Goal: Task Accomplishment & Management: Complete application form

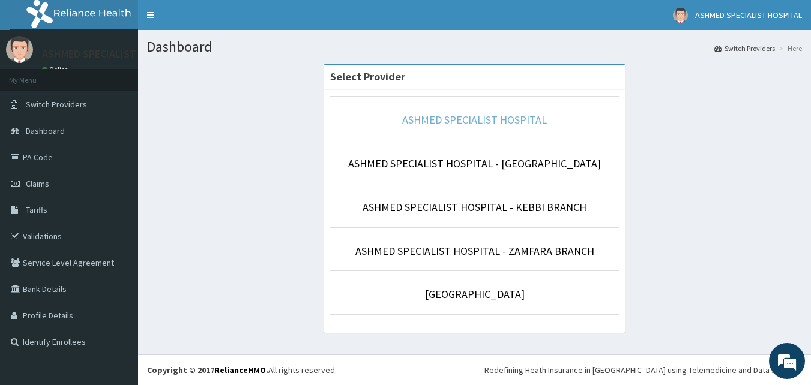
click at [522, 119] on link "ASHMED SPECIALIST HOSPITAL" at bounding box center [474, 120] width 145 height 14
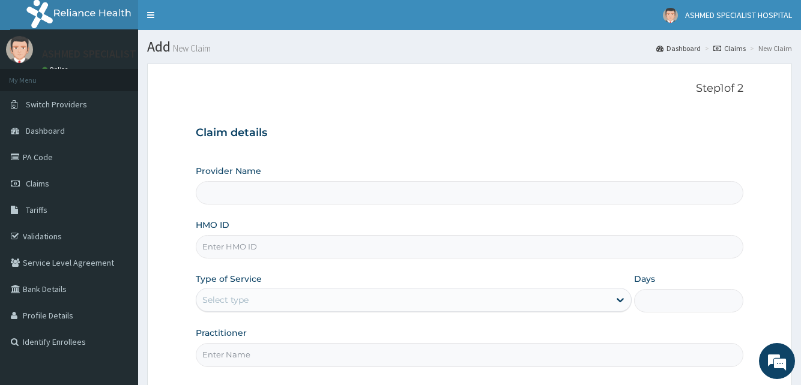
type input "ASHMED SPECIALIST HOSPITAL"
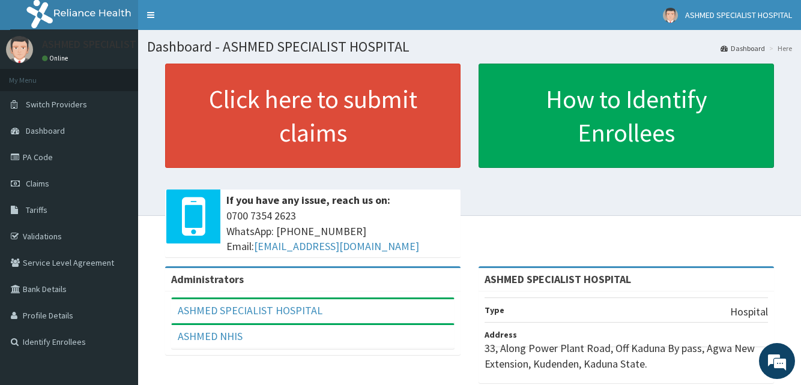
click at [41, 180] on span "Claims" at bounding box center [37, 183] width 23 height 11
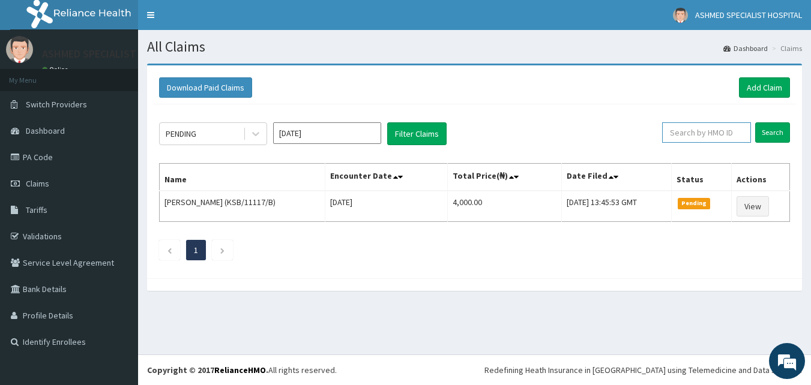
click at [700, 142] on input "text" at bounding box center [706, 132] width 89 height 20
click at [700, 136] on input "text" at bounding box center [706, 132] width 89 height 20
type input "p"
click at [768, 131] on input "Search" at bounding box center [772, 132] width 35 height 20
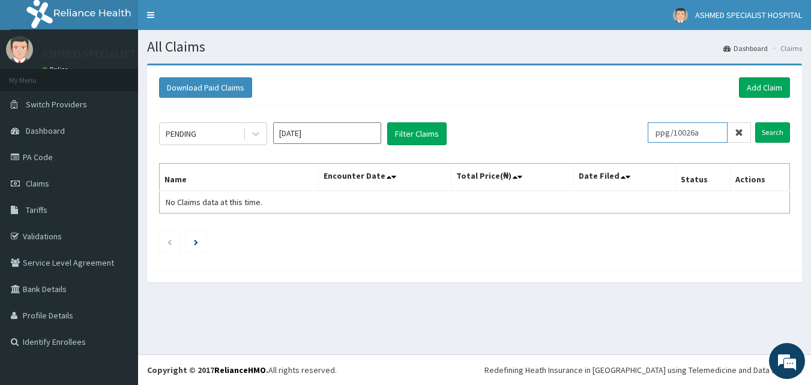
click at [718, 136] on input "ppg/10026a" at bounding box center [688, 132] width 80 height 20
type input "p"
type input "PPG/10026/A"
click at [774, 131] on input "Search" at bounding box center [772, 132] width 35 height 20
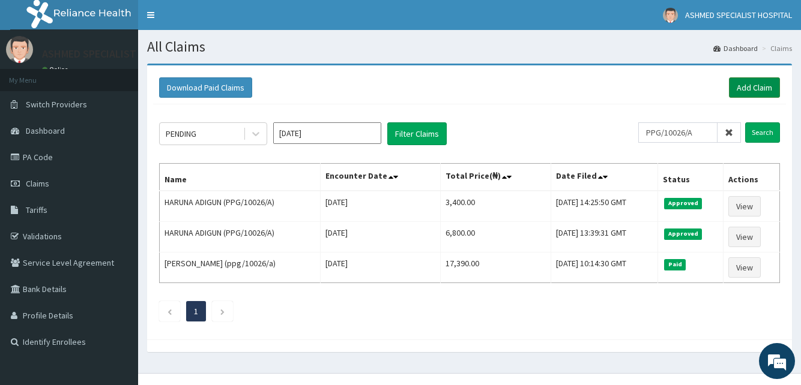
click at [754, 89] on link "Add Claim" at bounding box center [754, 87] width 51 height 20
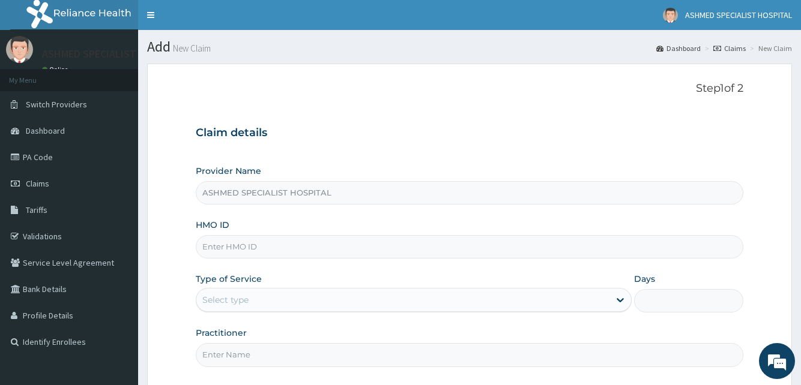
click at [283, 246] on input "HMO ID" at bounding box center [469, 246] width 547 height 23
type input "BTR/10450/B"
click at [286, 296] on div "Select type" at bounding box center [402, 300] width 413 height 19
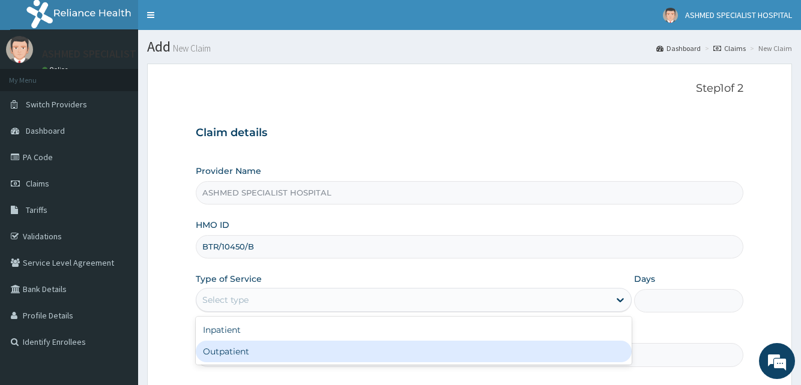
click at [266, 349] on div "Outpatient" at bounding box center [414, 352] width 436 height 22
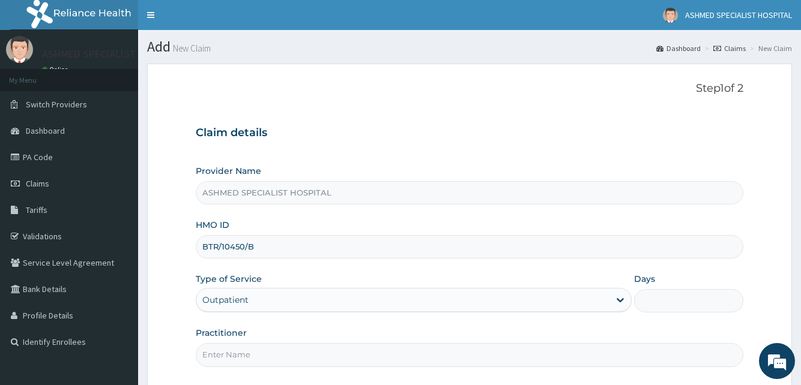
type input "1"
click at [260, 352] on input "Practitioner" at bounding box center [469, 354] width 547 height 23
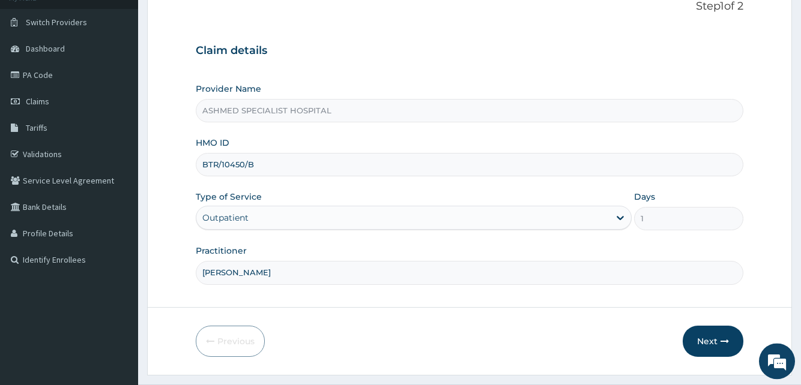
scroll to position [112, 0]
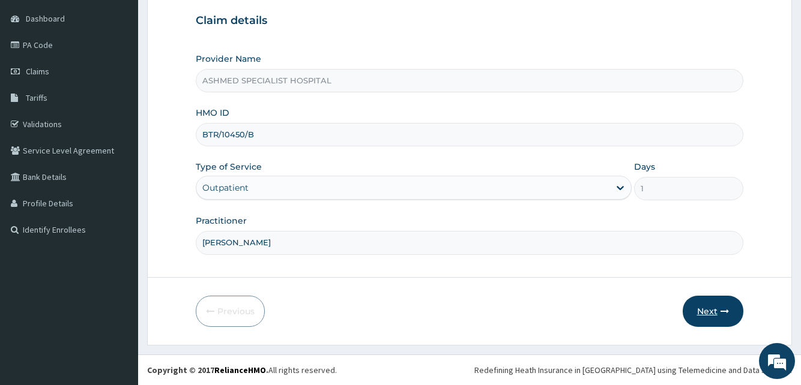
type input "DR DAVID"
click at [703, 308] on button "Next" at bounding box center [712, 311] width 61 height 31
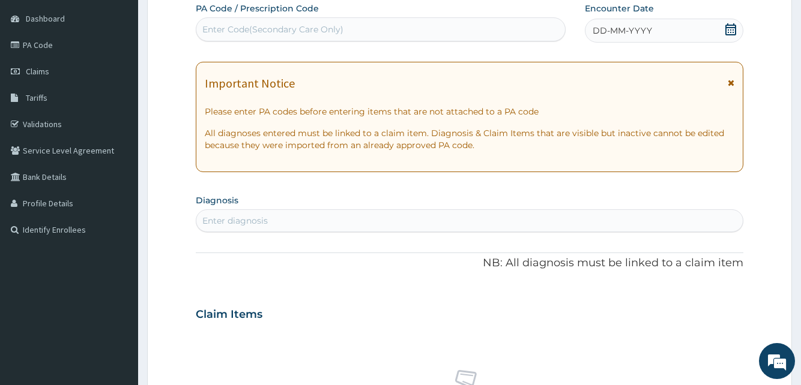
click at [598, 33] on span "DD-MM-YYYY" at bounding box center [621, 31] width 59 height 12
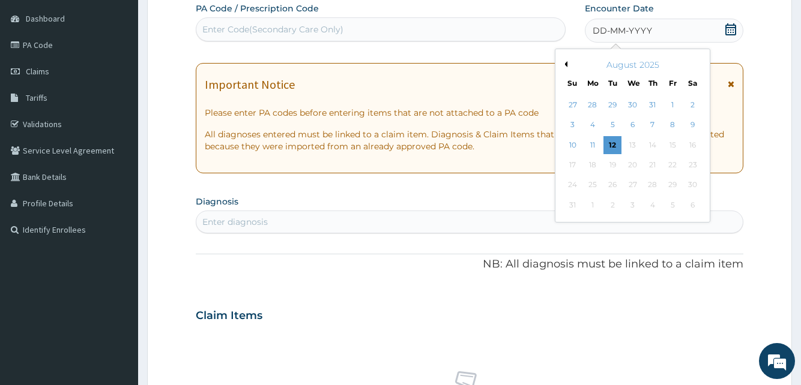
click at [574, 124] on div "3" at bounding box center [572, 125] width 18 height 18
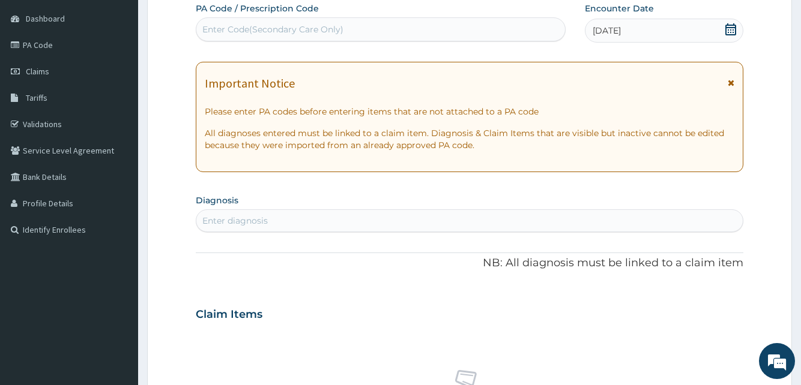
click at [275, 219] on div "Enter diagnosis" at bounding box center [469, 220] width 546 height 19
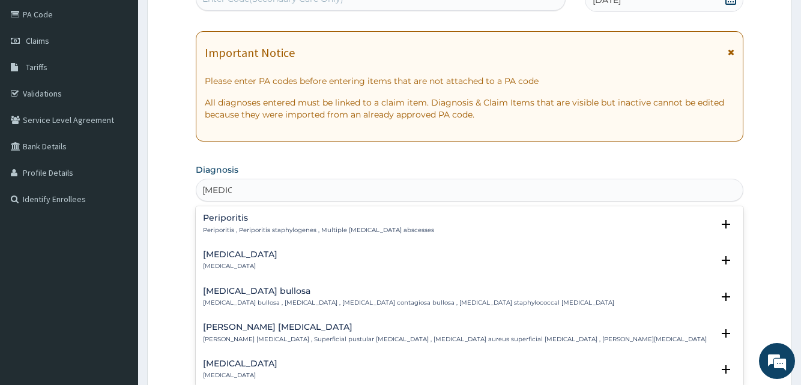
scroll to position [173, 0]
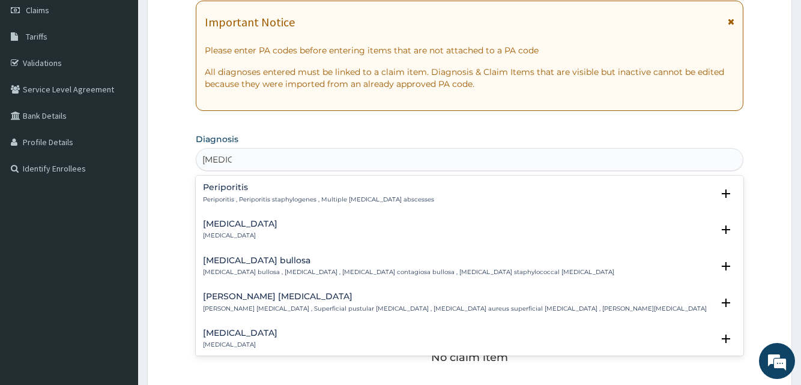
type input "STAPH"
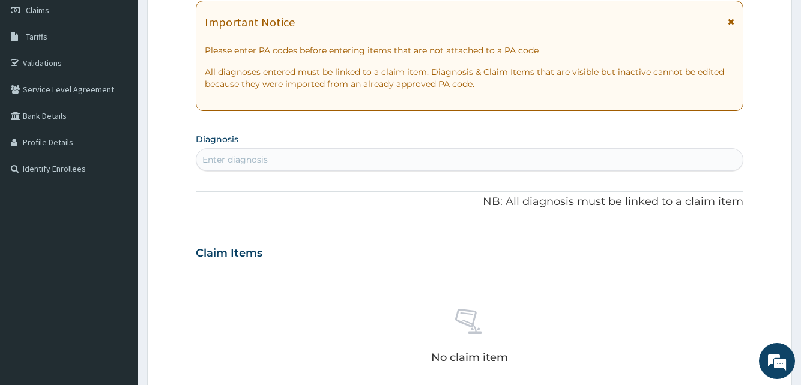
click at [447, 147] on section "Diagnosis Enter diagnosis" at bounding box center [469, 150] width 547 height 41
click at [430, 158] on div "Enter diagnosis" at bounding box center [469, 159] width 546 height 19
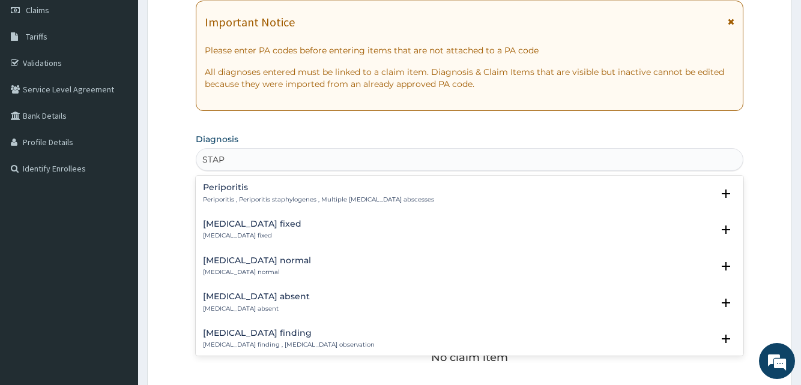
type input "STAPH"
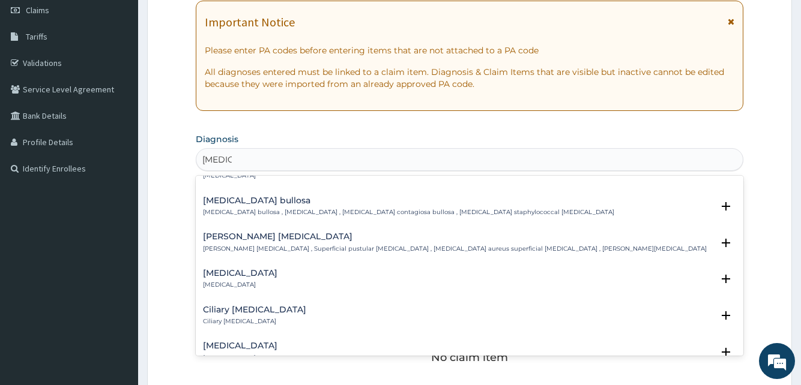
scroll to position [65, 0]
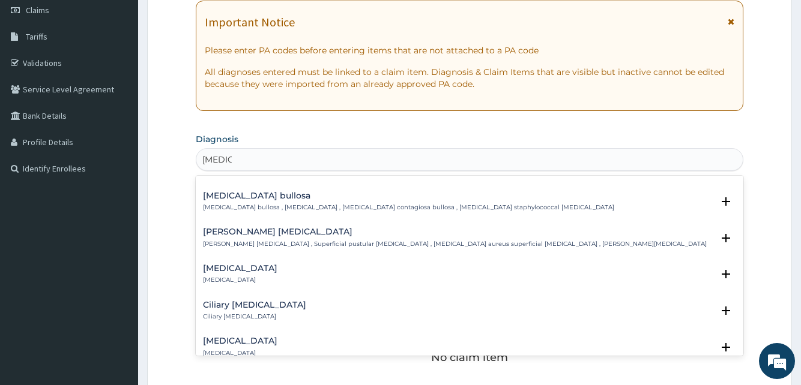
click at [361, 245] on p "Bockhart impetigo , Superficial pustular perifolliculitis , Staphylococcus aure…" at bounding box center [455, 244] width 504 height 8
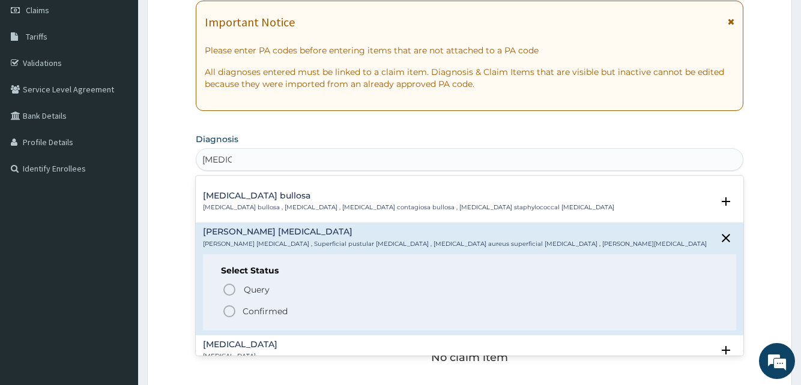
click at [274, 312] on p "Confirmed" at bounding box center [264, 312] width 45 height 12
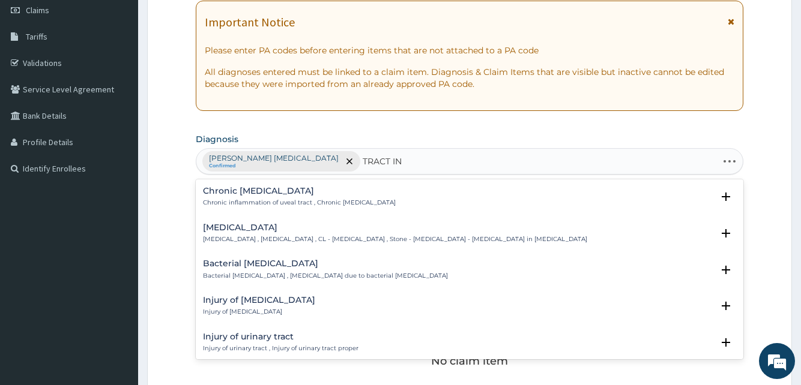
type input "TRACT INF"
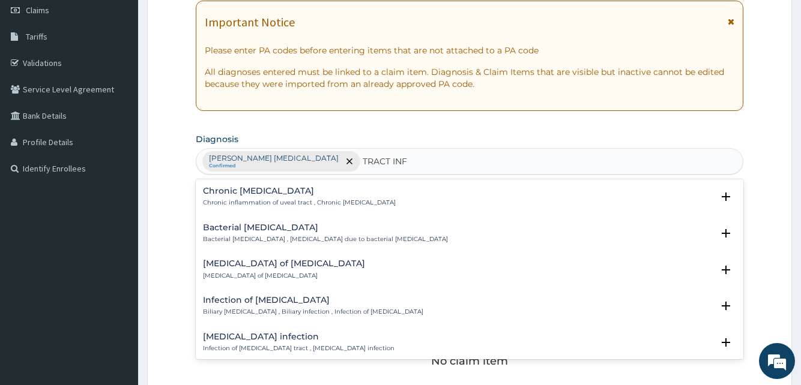
click at [261, 301] on h4 "Infection of biliary tract" at bounding box center [313, 300] width 220 height 9
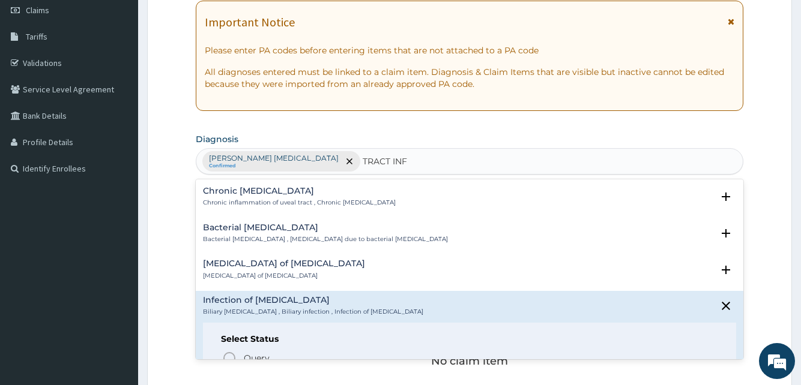
click at [226, 305] on h4 "Infection of biliary tract" at bounding box center [313, 300] width 220 height 9
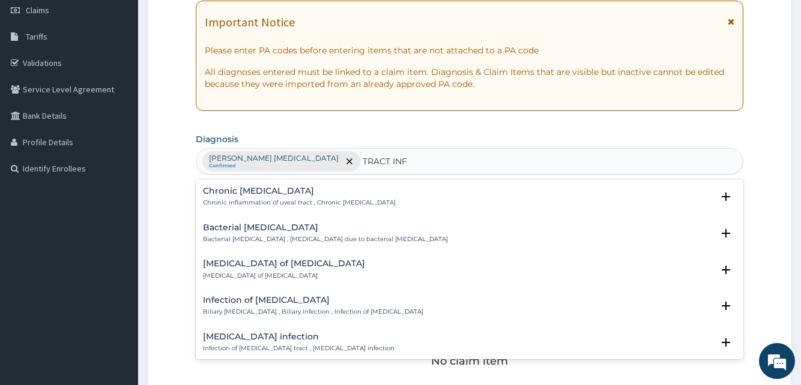
scroll to position [17, 0]
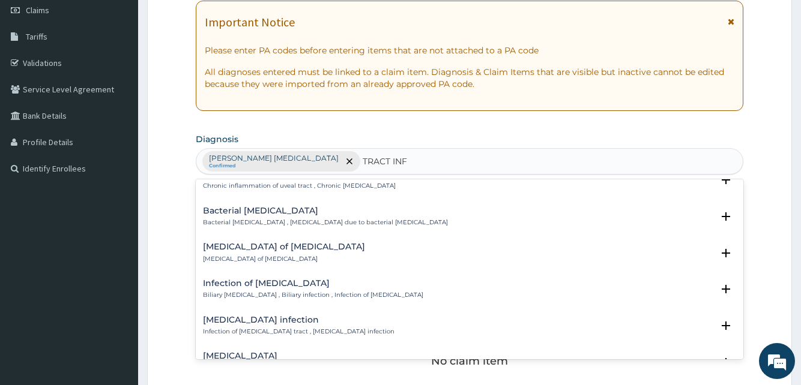
click at [229, 288] on h4 "Infection of biliary tract" at bounding box center [313, 283] width 220 height 9
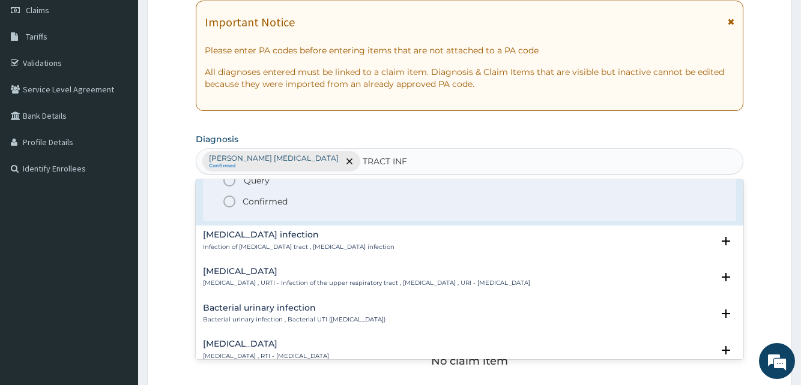
scroll to position [179, 0]
click at [280, 313] on div "Bacterial urinary infection Bacterial urinary infection , Bacterial UTI (urinar…" at bounding box center [294, 313] width 182 height 21
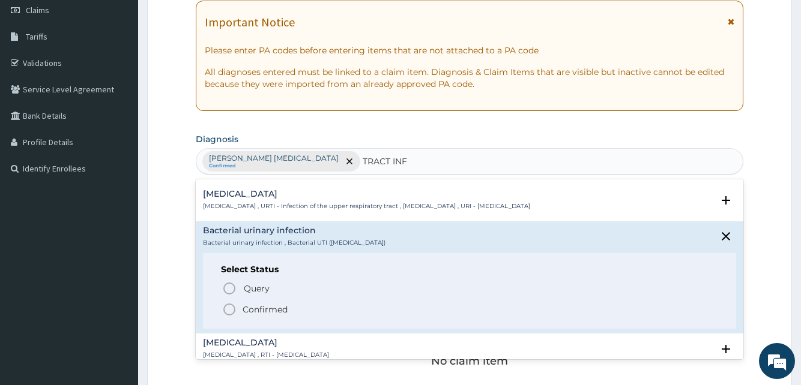
click at [246, 308] on p "Confirmed" at bounding box center [264, 310] width 45 height 12
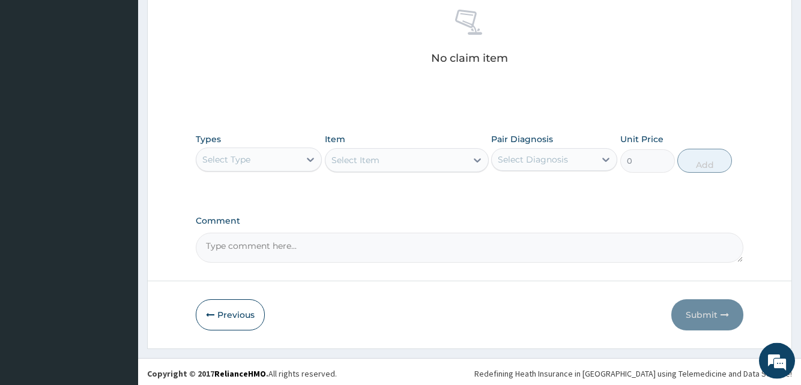
scroll to position [480, 0]
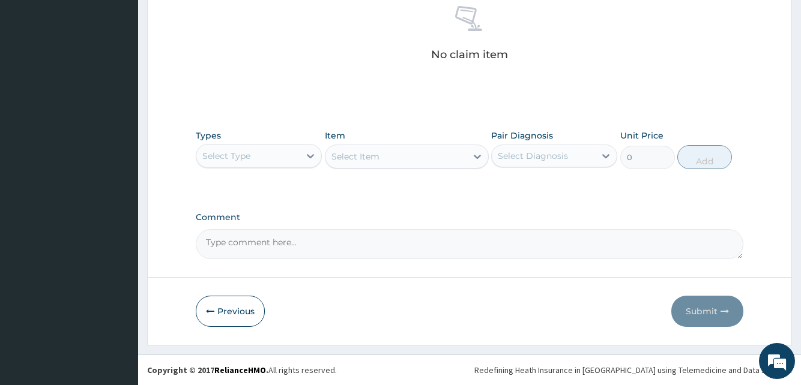
click at [235, 151] on div "Select Type" at bounding box center [226, 156] width 48 height 12
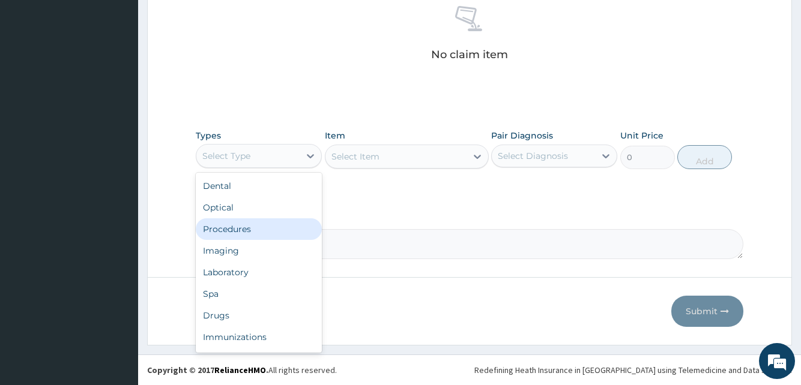
click at [256, 227] on div "Procedures" at bounding box center [259, 229] width 126 height 22
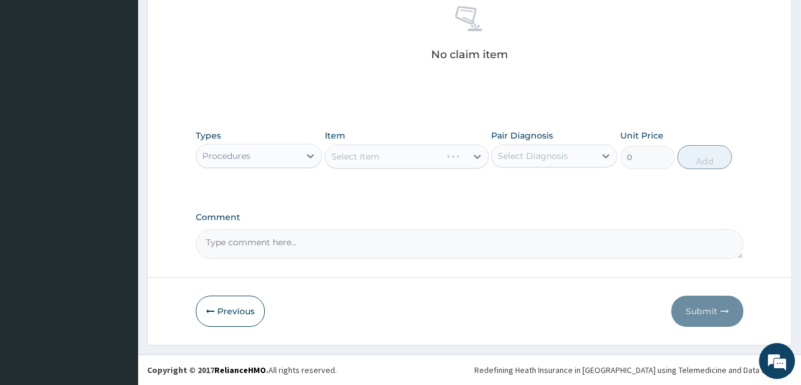
click at [393, 160] on div "Select Item" at bounding box center [407, 157] width 164 height 24
click at [393, 160] on div "Select Item" at bounding box center [395, 156] width 141 height 19
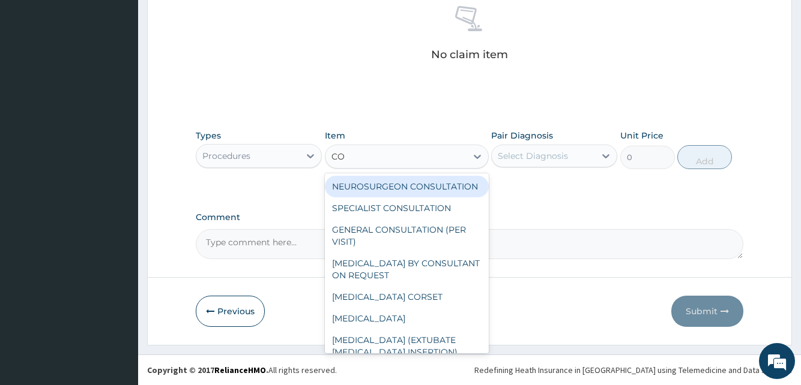
type input "CON"
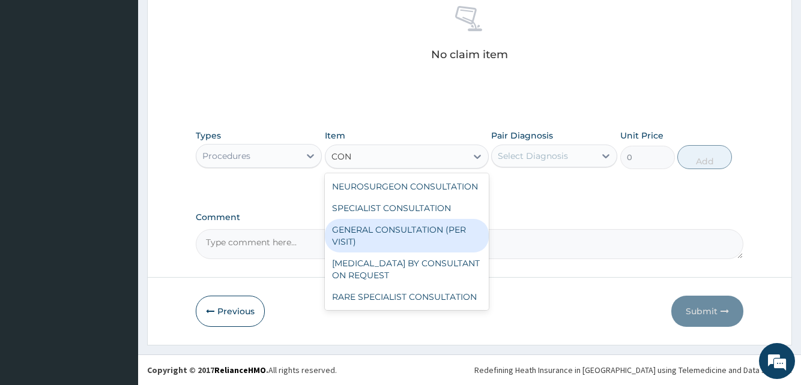
click at [370, 221] on div "GENERAL CONSULTATION (PER VISIT)" at bounding box center [407, 236] width 164 height 34
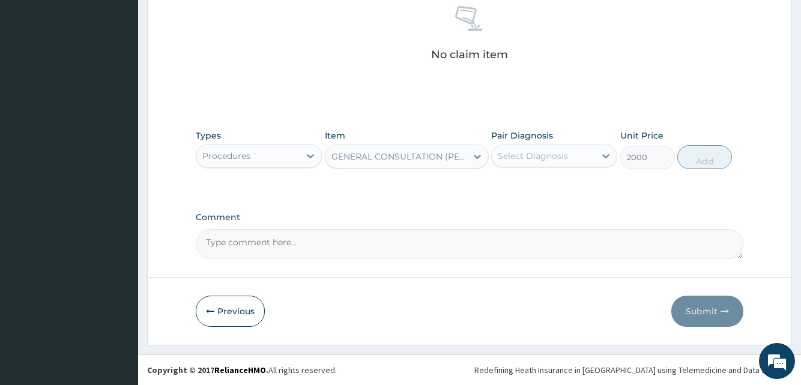
type input "2000"
click at [522, 158] on div "Select Diagnosis" at bounding box center [533, 156] width 70 height 12
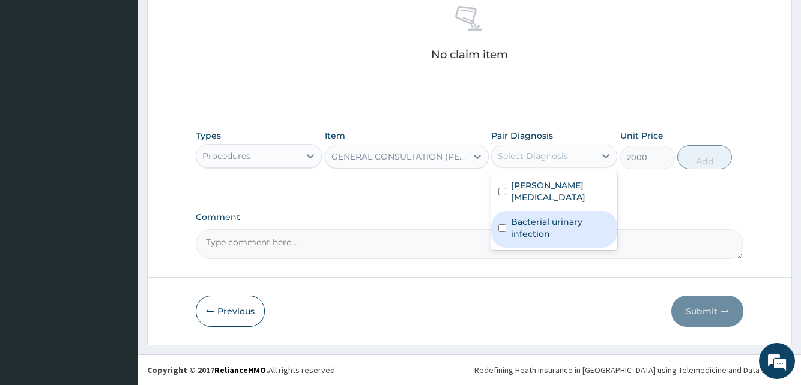
click at [519, 216] on label "Bacterial urinary infection" at bounding box center [560, 228] width 99 height 24
checkbox input "true"
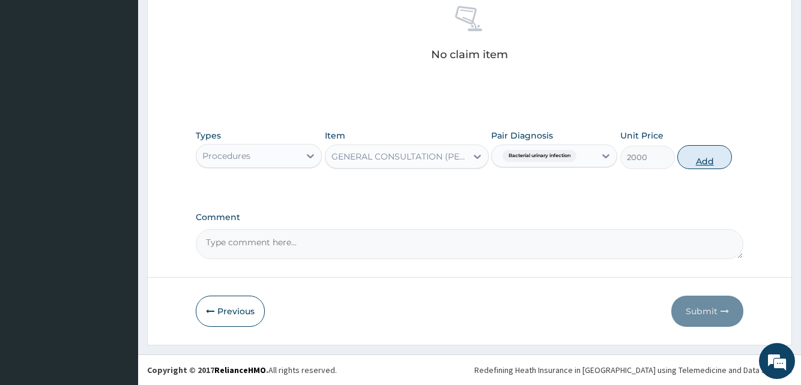
click at [700, 149] on button "Add" at bounding box center [704, 157] width 55 height 24
type input "0"
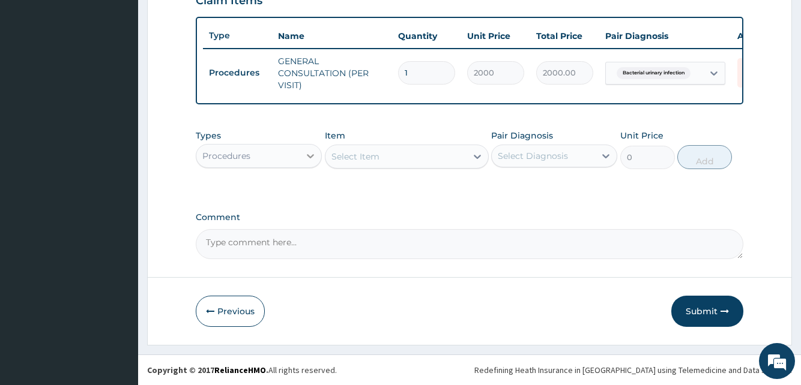
click at [306, 152] on icon at bounding box center [310, 156] width 12 height 12
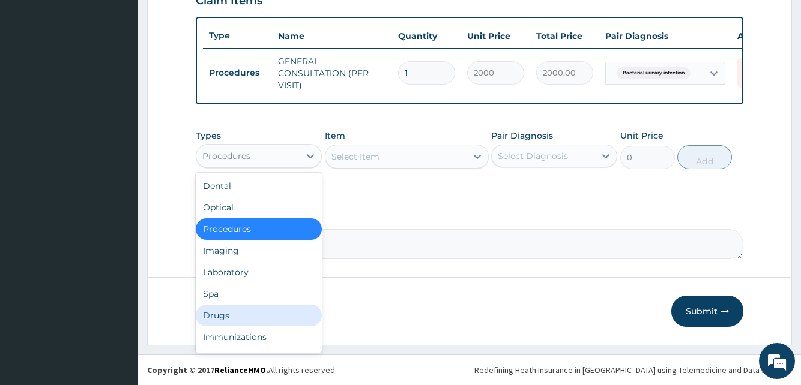
click at [227, 321] on div "Drugs" at bounding box center [259, 316] width 126 height 22
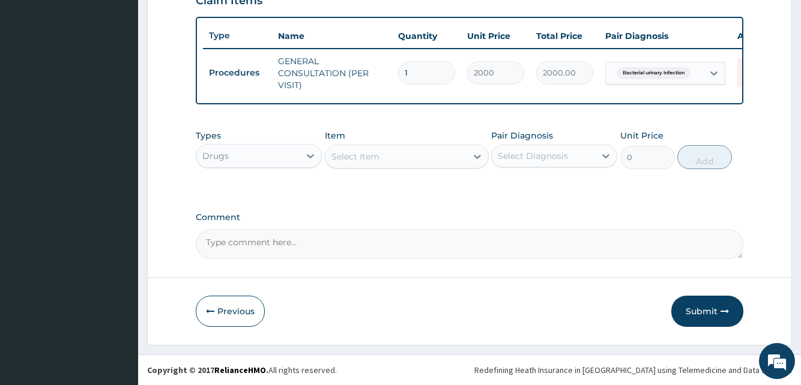
click at [399, 157] on div "Select Item" at bounding box center [395, 156] width 141 height 19
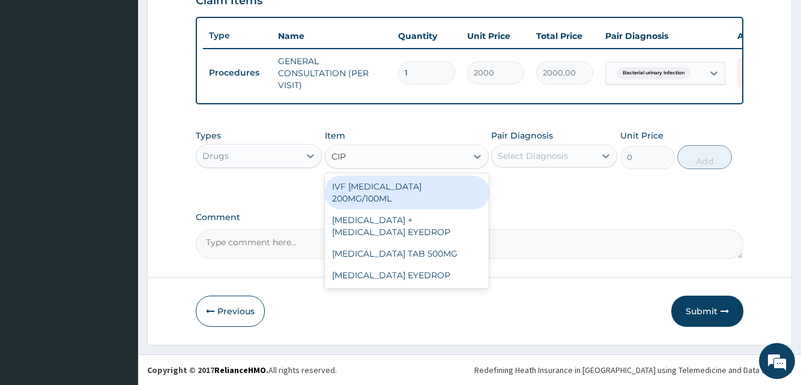
type input "CIPR"
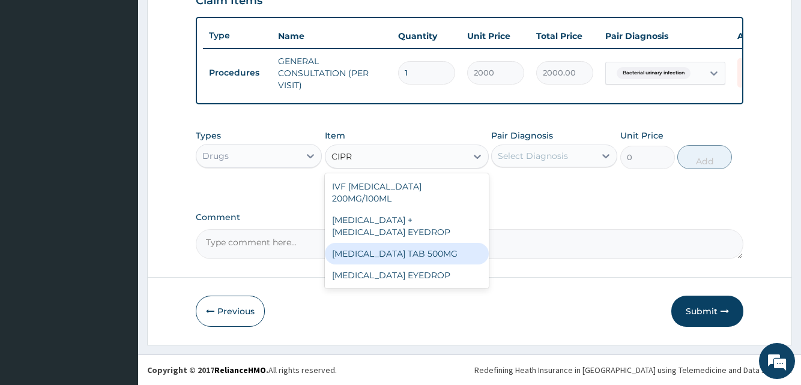
click at [400, 243] on div "CIPROFLOXACIN TAB 500MG" at bounding box center [407, 254] width 164 height 22
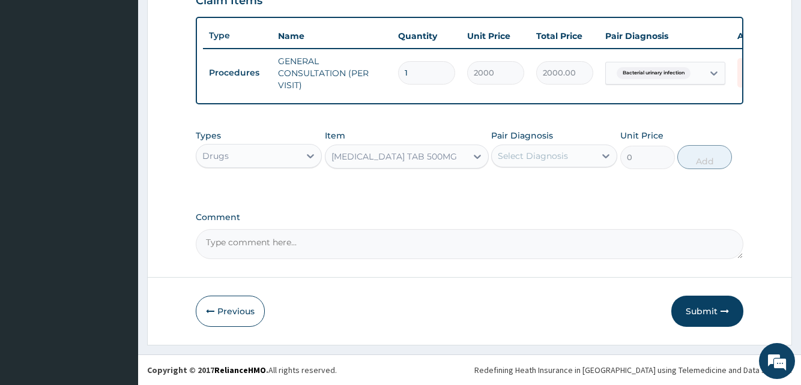
type input "50"
click at [524, 163] on div "Select Diagnosis" at bounding box center [543, 155] width 103 height 19
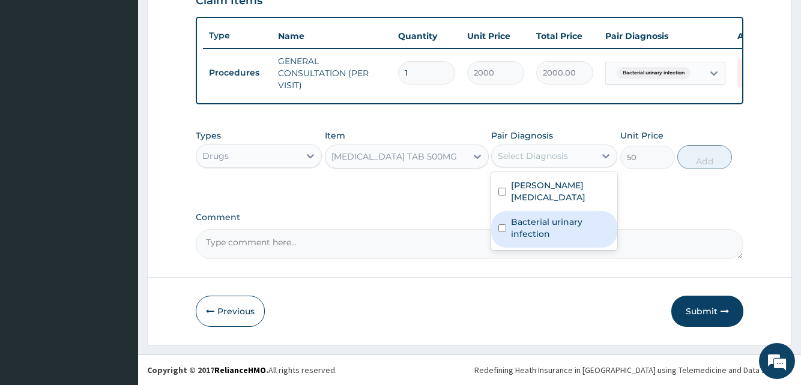
click at [520, 216] on label "Bacterial urinary infection" at bounding box center [560, 228] width 99 height 24
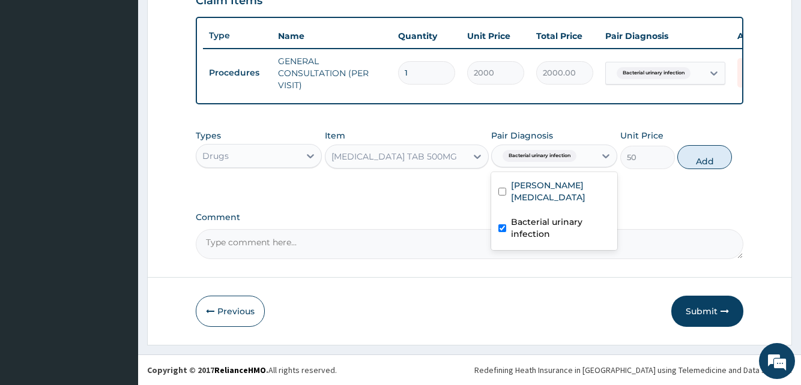
checkbox input "true"
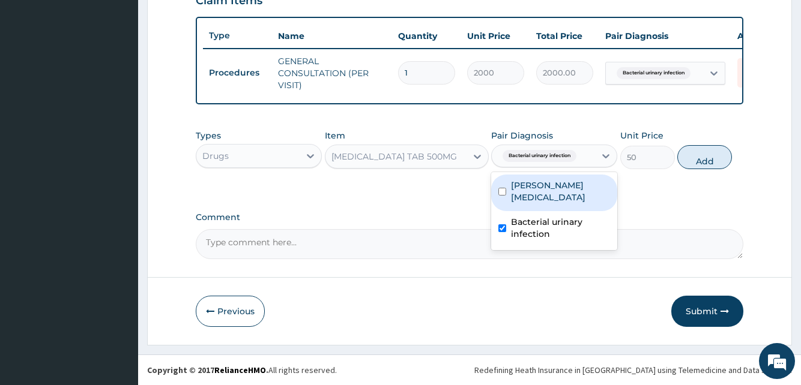
click at [522, 184] on label "Bockhart impetigo" at bounding box center [560, 191] width 99 height 24
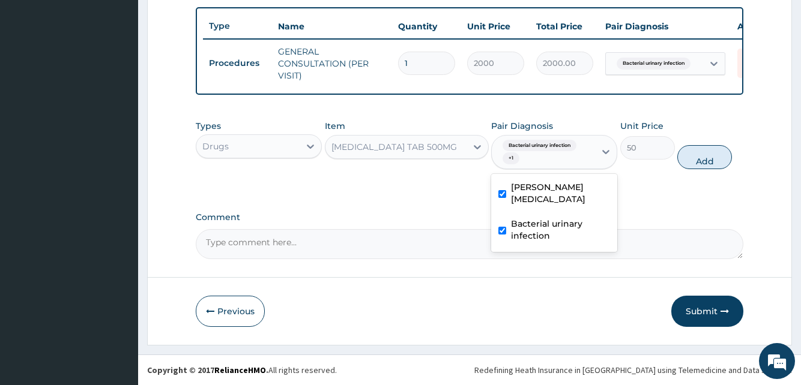
checkbox input "true"
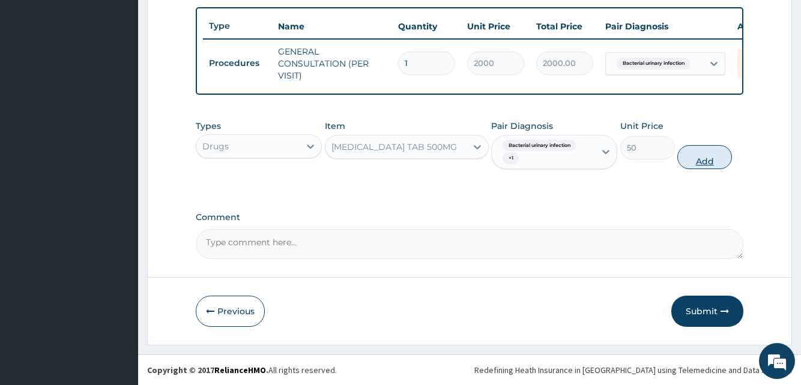
click at [690, 169] on button "Add" at bounding box center [704, 157] width 55 height 24
type input "0"
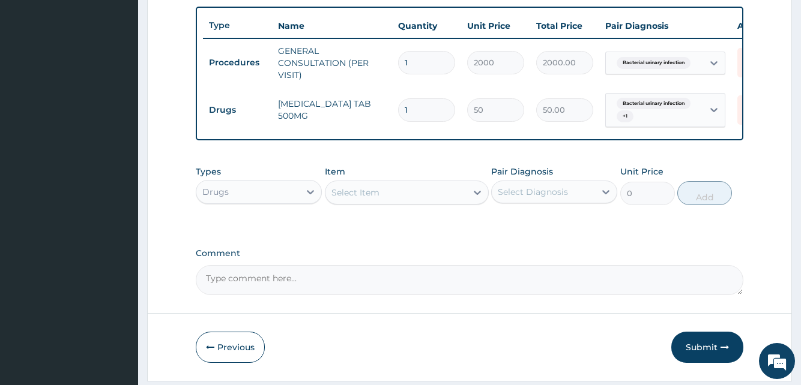
click at [387, 202] on div "Select Item" at bounding box center [395, 192] width 141 height 19
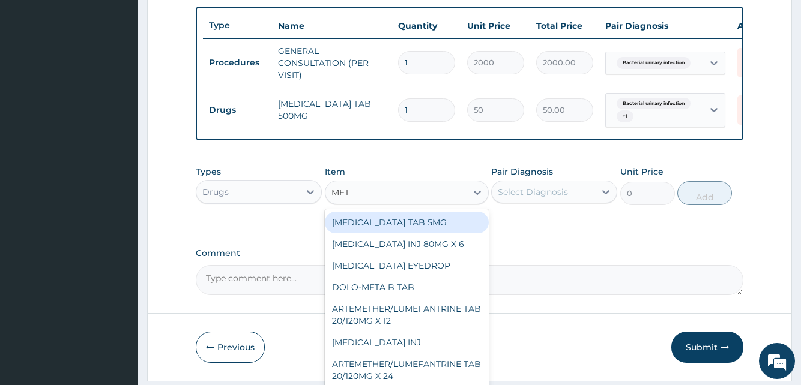
type input "METR"
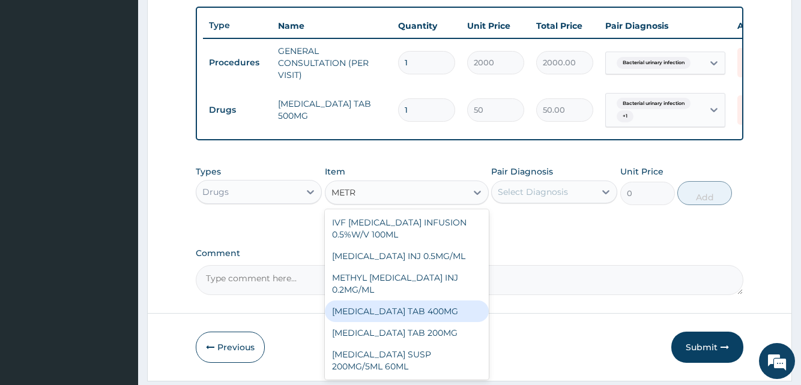
click at [384, 316] on div "METRONIDAZOLE TAB 400MG" at bounding box center [407, 312] width 164 height 22
type input "20"
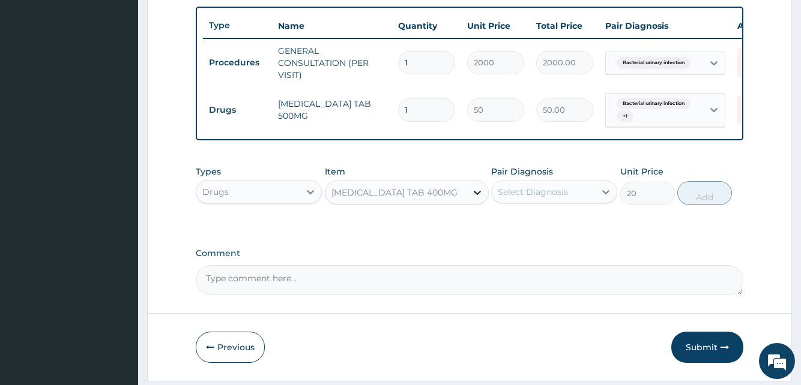
click at [471, 199] on icon at bounding box center [477, 193] width 12 height 12
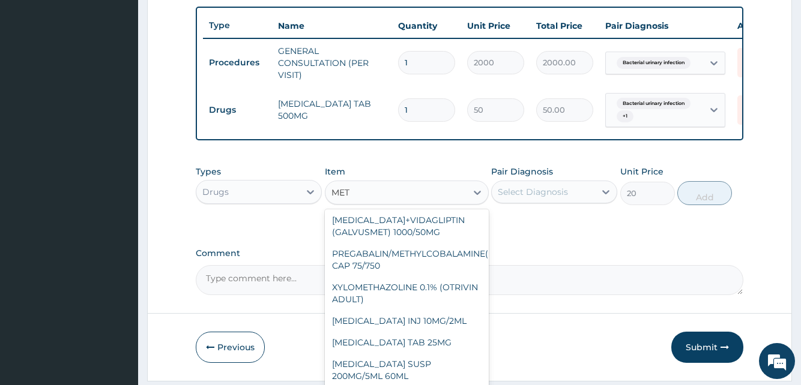
scroll to position [575, 0]
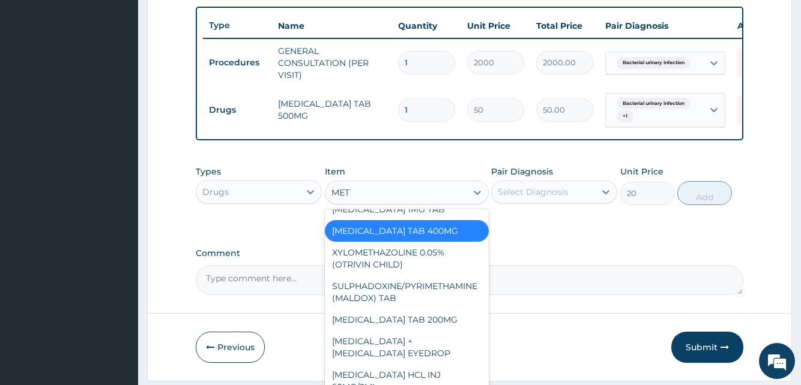
type input "METR"
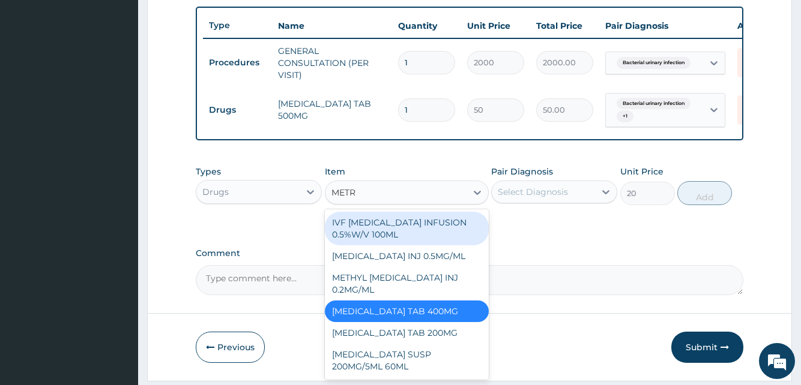
scroll to position [0, 0]
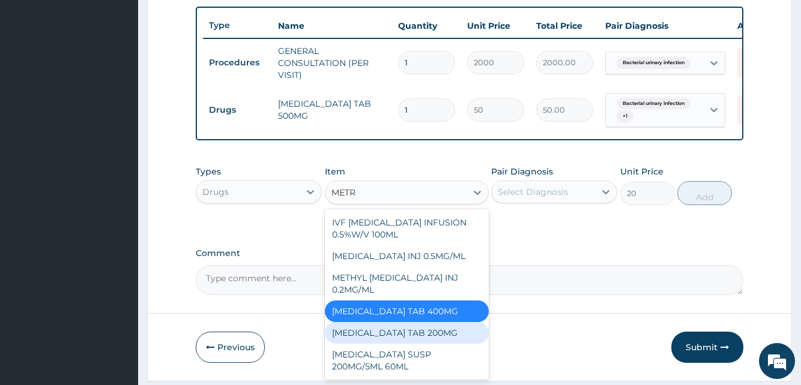
click at [410, 344] on div "METRONIDAZOLE TAB 200MG" at bounding box center [407, 333] width 164 height 22
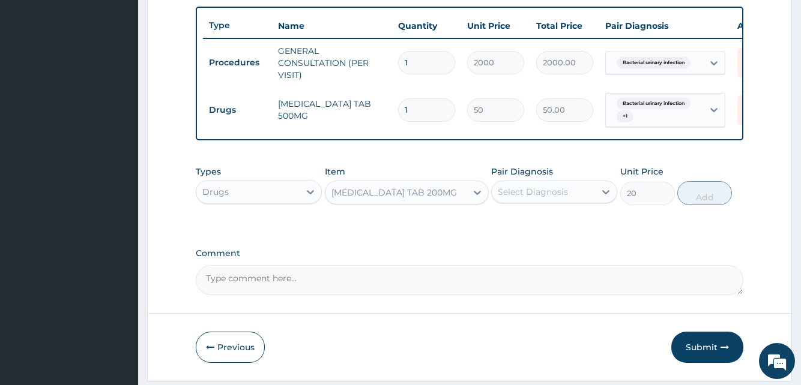
type input "10"
click at [556, 198] on div "Select Diagnosis" at bounding box center [533, 192] width 70 height 12
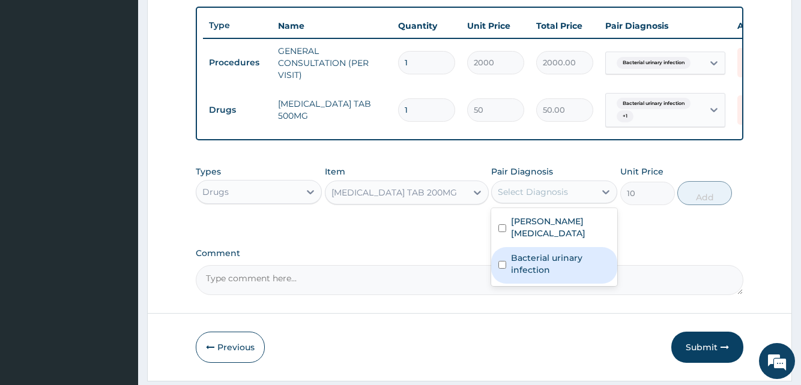
click at [538, 263] on label "Bacterial urinary infection" at bounding box center [560, 264] width 99 height 24
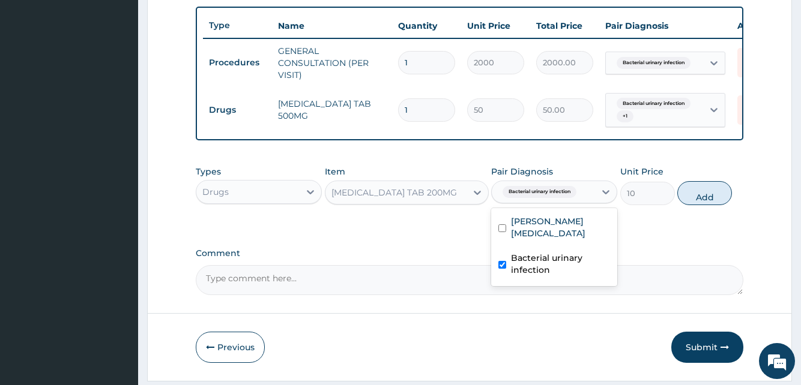
checkbox input "true"
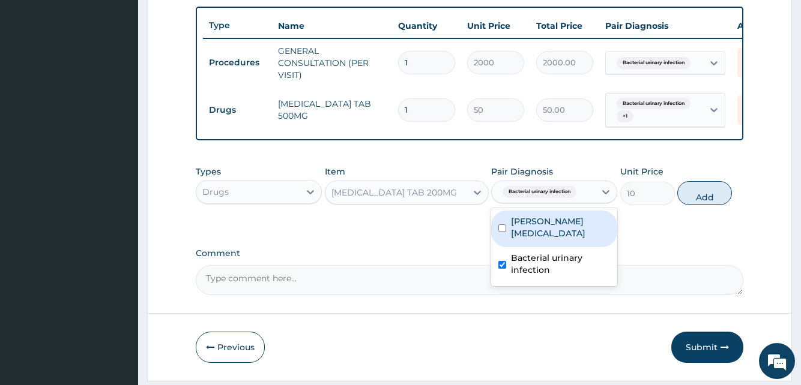
click at [536, 236] on label "Bockhart impetigo" at bounding box center [560, 227] width 99 height 24
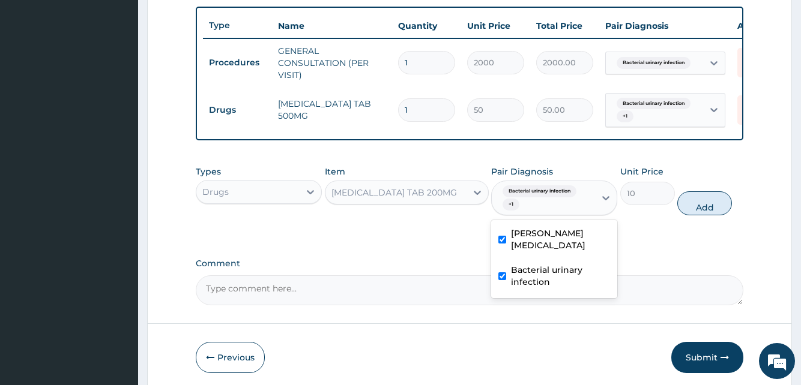
checkbox input "true"
click at [693, 214] on button "Add" at bounding box center [704, 203] width 55 height 24
type input "0"
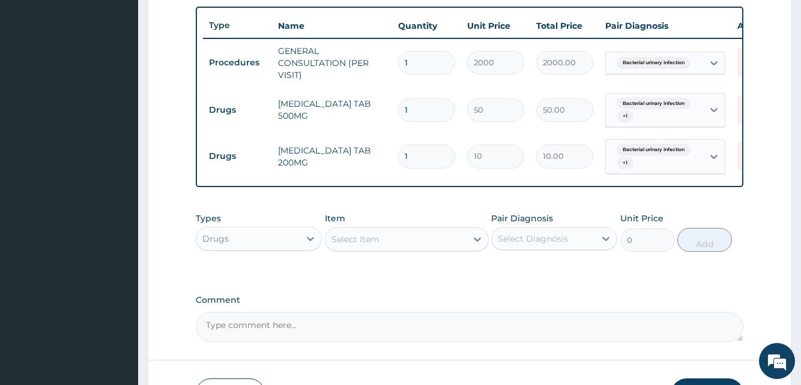
click at [426, 113] on input "1" at bounding box center [426, 109] width 57 height 23
type input "10"
type input "500.00"
type input "10"
click at [415, 157] on input "1" at bounding box center [426, 156] width 57 height 23
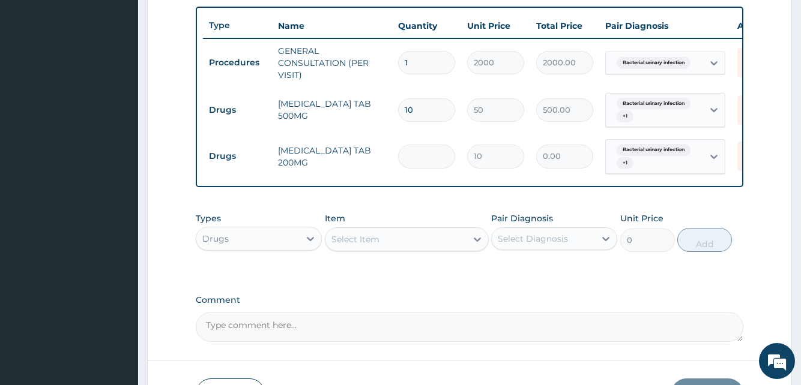
type input "0.00"
type input "2"
type input "20.00"
type input "20"
type input "200.00"
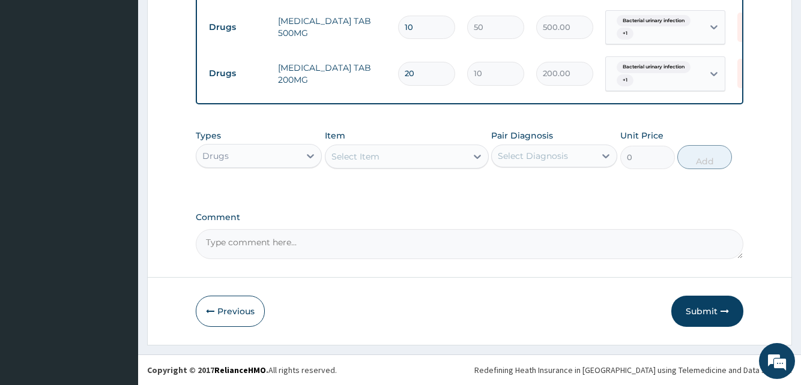
scroll to position [533, 0]
type input "20"
click at [696, 310] on button "Submit" at bounding box center [707, 311] width 72 height 31
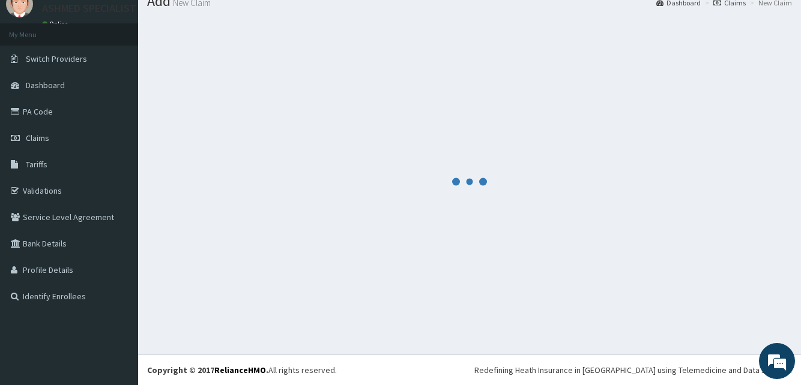
scroll to position [46, 0]
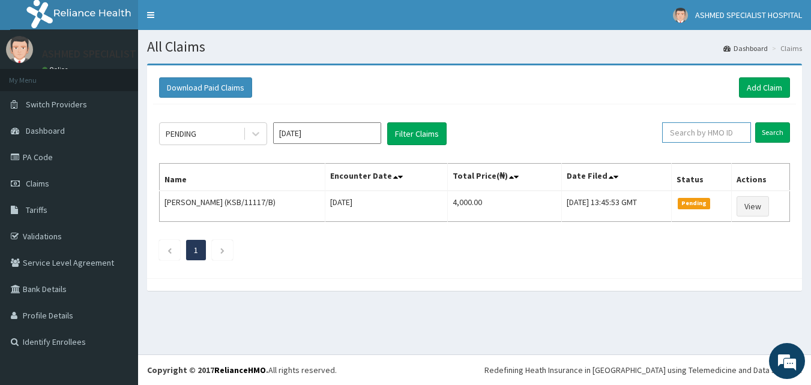
click at [727, 130] on input "text" at bounding box center [706, 132] width 89 height 20
type input "BTR/10450"
click at [775, 134] on input "Search" at bounding box center [772, 132] width 35 height 20
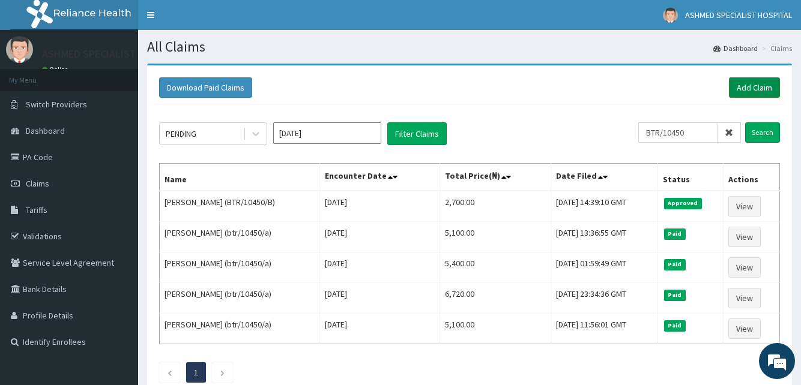
click at [759, 86] on link "Add Claim" at bounding box center [754, 87] width 51 height 20
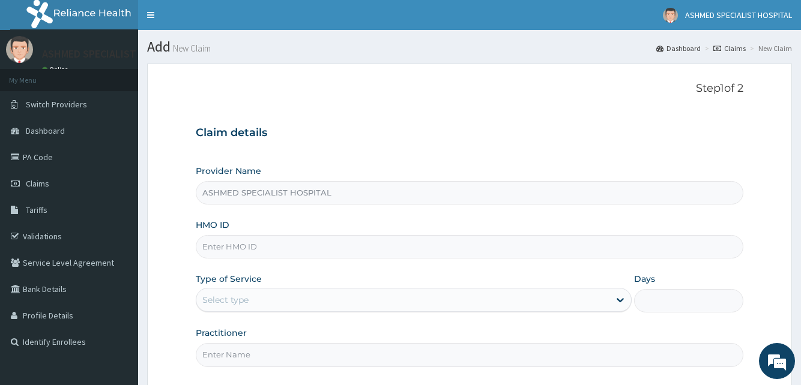
click at [309, 243] on input "HMO ID" at bounding box center [469, 246] width 547 height 23
type input "PFM/10044/A"
click at [227, 304] on div "Select type" at bounding box center [225, 300] width 46 height 12
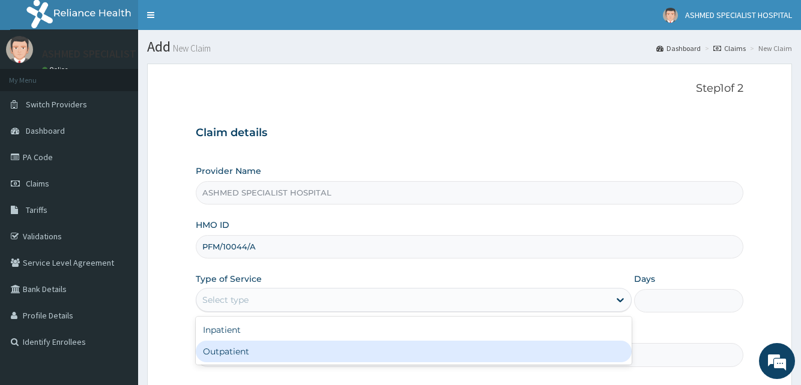
click at [226, 355] on div "Outpatient" at bounding box center [414, 352] width 436 height 22
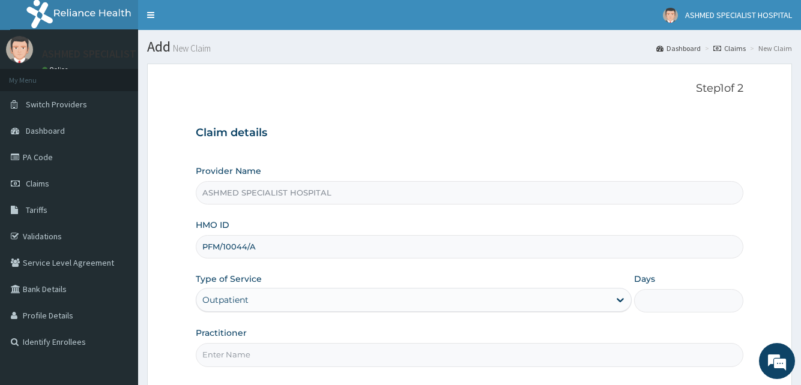
type input "1"
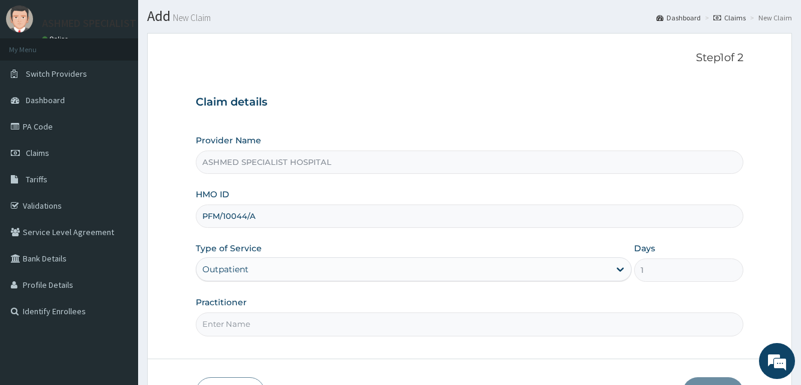
scroll to position [61, 0]
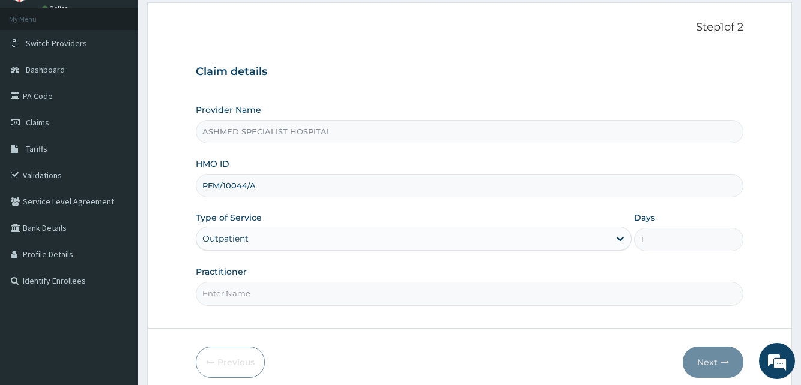
click at [370, 297] on input "Practitioner" at bounding box center [469, 293] width 547 height 23
type input "DR DAVID"
click at [705, 360] on button "Next" at bounding box center [712, 362] width 61 height 31
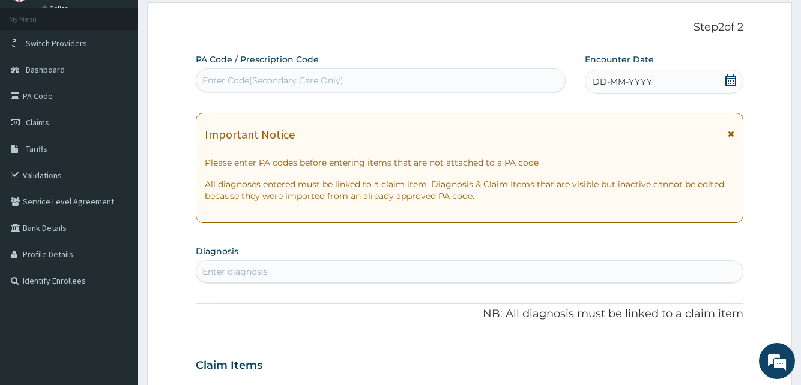
click at [727, 80] on icon at bounding box center [730, 80] width 12 height 12
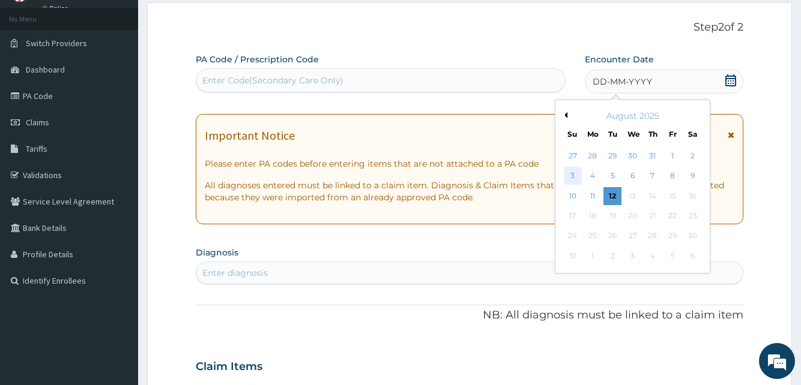
click at [576, 175] on div "3" at bounding box center [572, 176] width 18 height 18
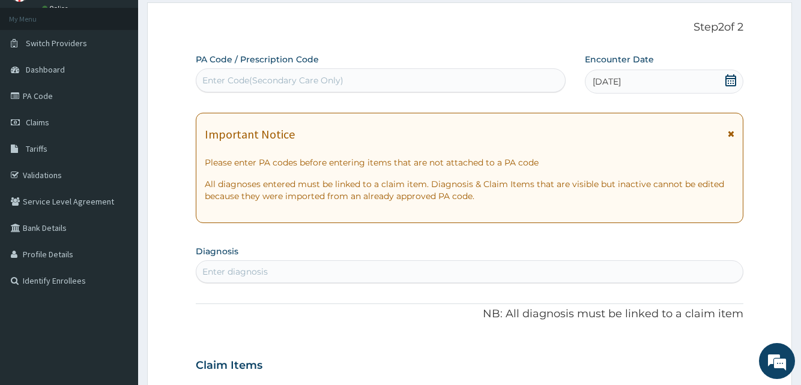
click at [240, 273] on div "Enter diagnosis" at bounding box center [234, 272] width 65 height 12
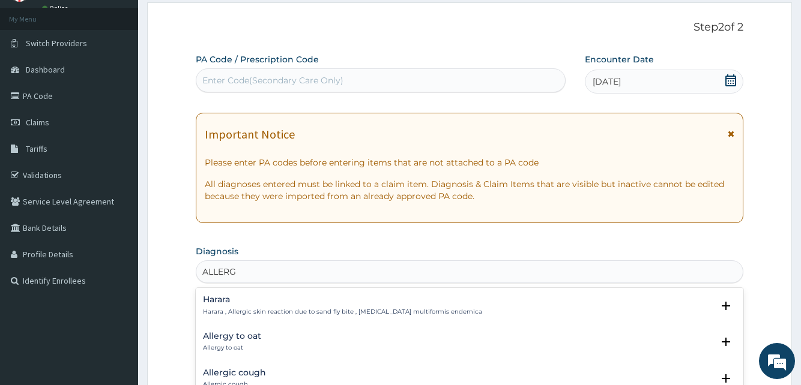
type input "ALLERGY"
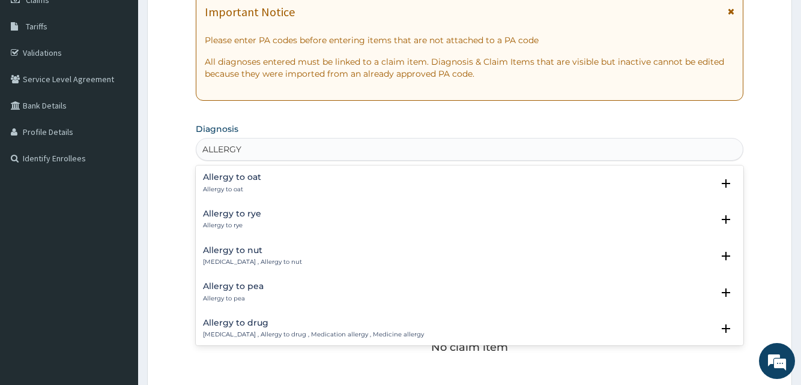
scroll to position [214, 0]
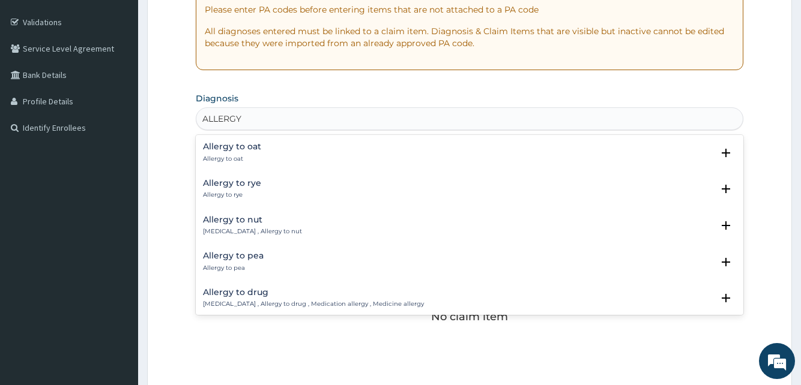
click at [277, 257] on div "Allergy to pea Allergy to pea" at bounding box center [469, 261] width 532 height 21
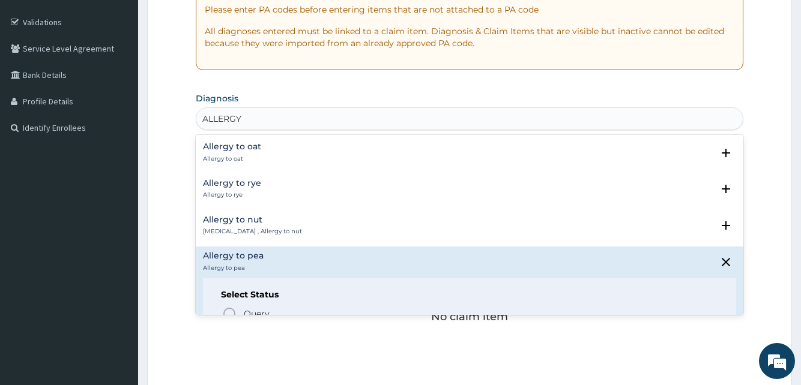
click at [276, 235] on p "Nut allergy , Allergy to nut" at bounding box center [252, 231] width 99 height 8
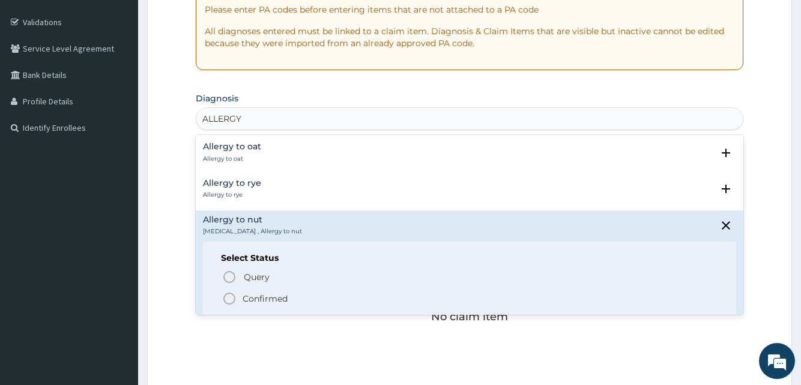
click at [247, 299] on p "Confirmed" at bounding box center [264, 299] width 45 height 12
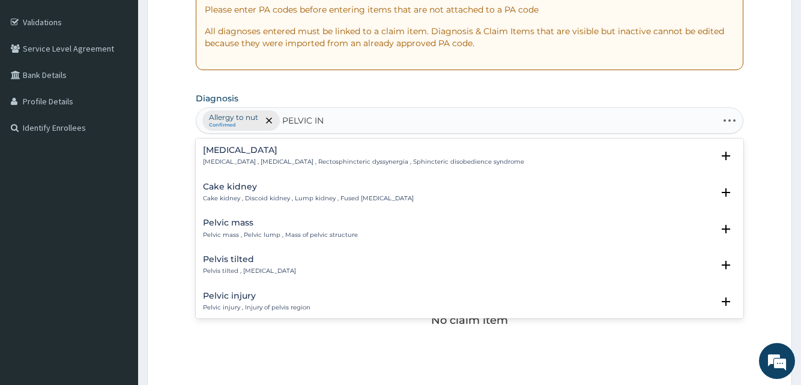
type input "PELVIC INF"
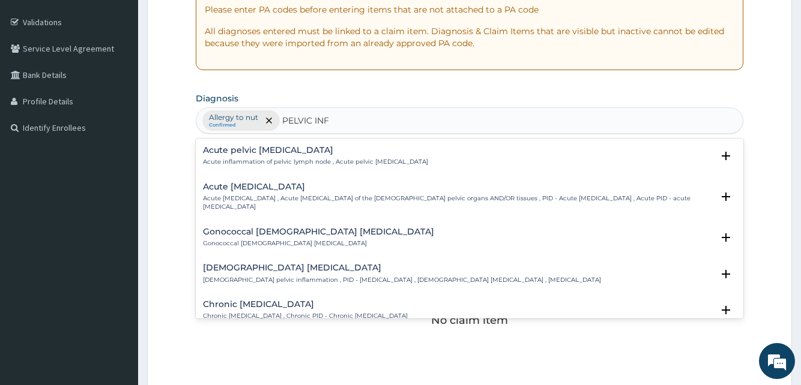
click at [280, 198] on p "Acute pelvic inflammatory disease , Acute pelvic inflammatory disease of the fe…" at bounding box center [457, 202] width 509 height 17
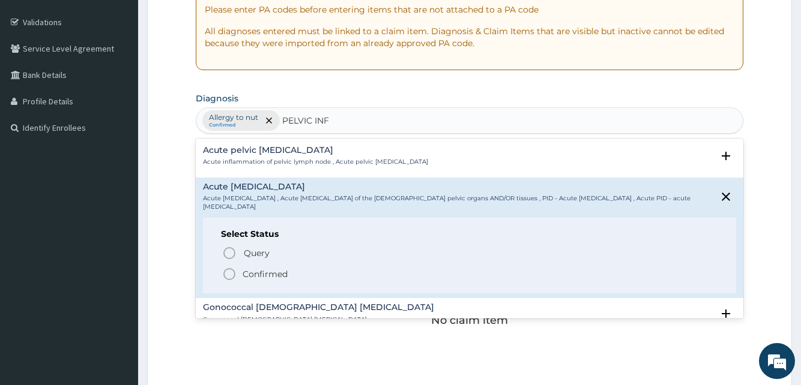
click at [253, 268] on span "Confirmed" at bounding box center [469, 274] width 495 height 14
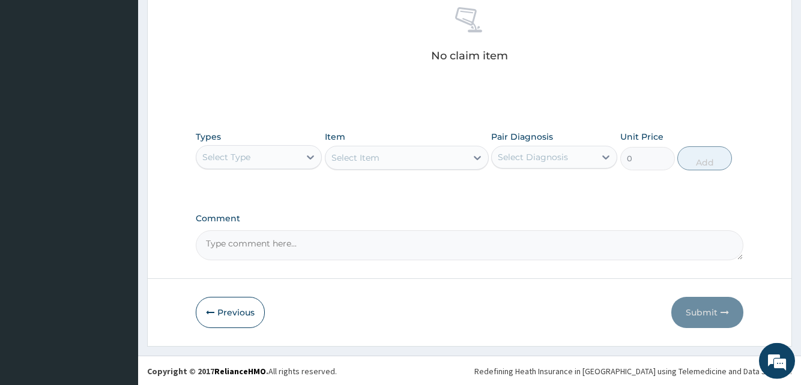
scroll to position [480, 0]
click at [259, 162] on div "Select Type" at bounding box center [247, 155] width 103 height 19
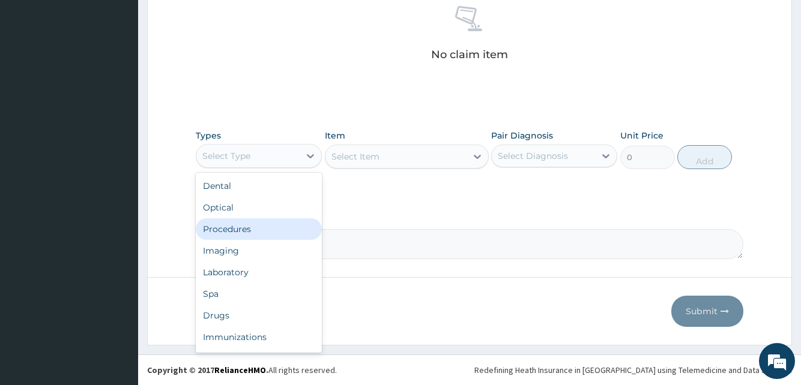
click at [232, 234] on div "Procedures" at bounding box center [259, 229] width 126 height 22
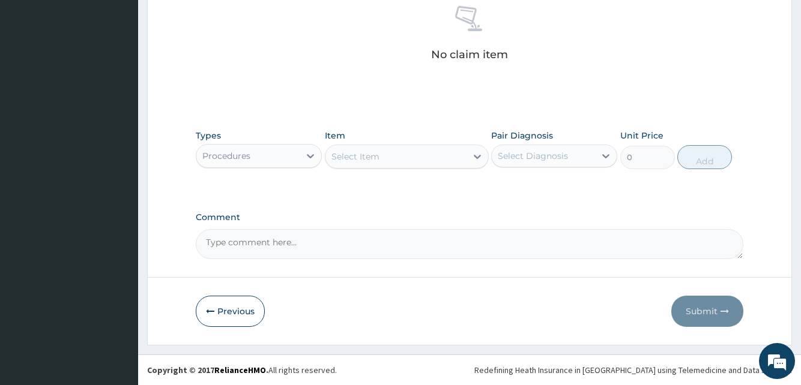
click at [355, 157] on div "Select Item" at bounding box center [355, 157] width 48 height 12
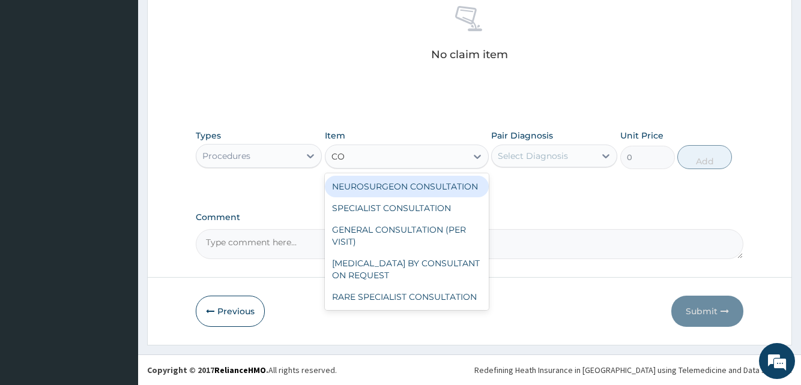
type input "CON"
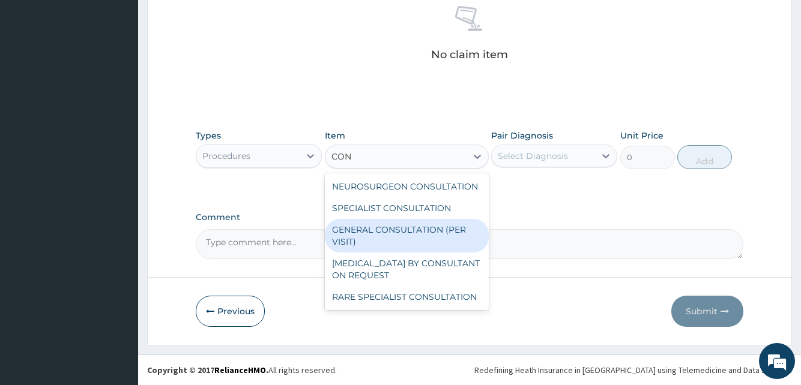
click at [374, 233] on div "GENERAL CONSULTATION (PER VISIT)" at bounding box center [407, 236] width 164 height 34
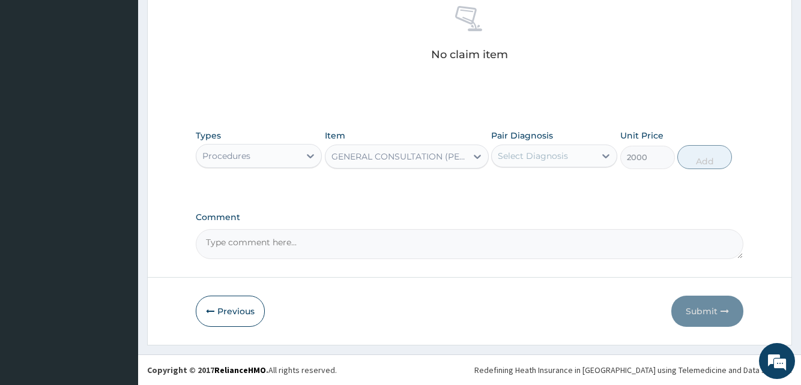
type input "2000"
click at [540, 156] on div "Select Diagnosis" at bounding box center [533, 156] width 70 height 12
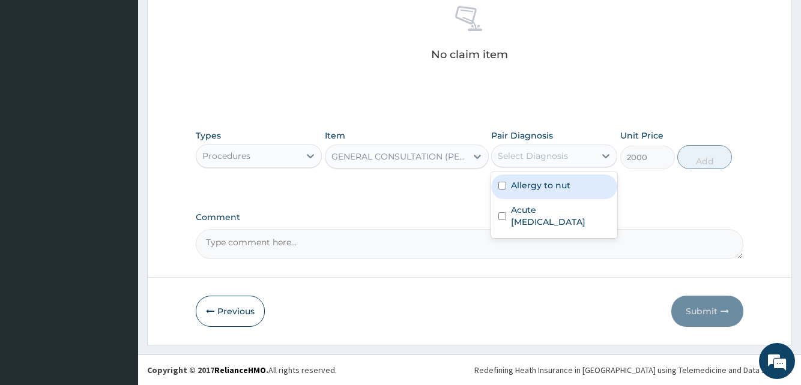
click at [544, 184] on label "Allergy to nut" at bounding box center [540, 185] width 59 height 12
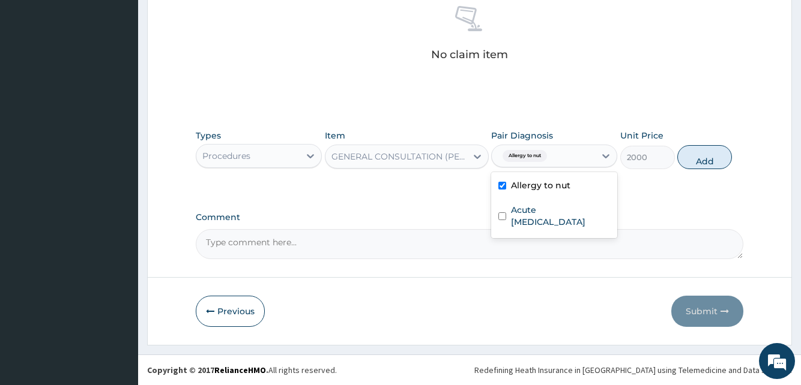
checkbox input "true"
click at [706, 159] on button "Add" at bounding box center [704, 157] width 55 height 24
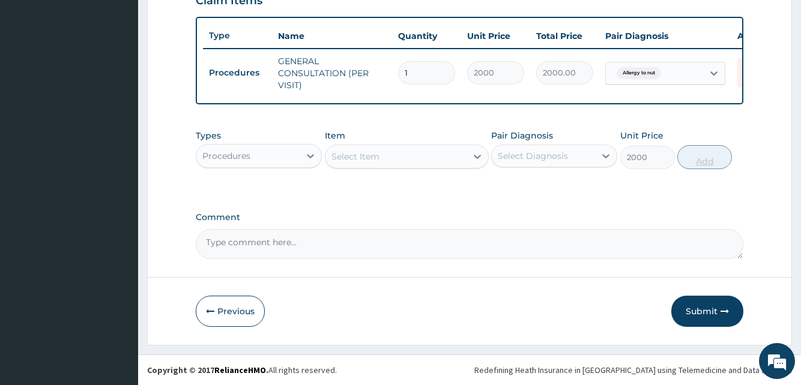
type input "0"
click at [430, 163] on div "Select Item" at bounding box center [395, 156] width 141 height 19
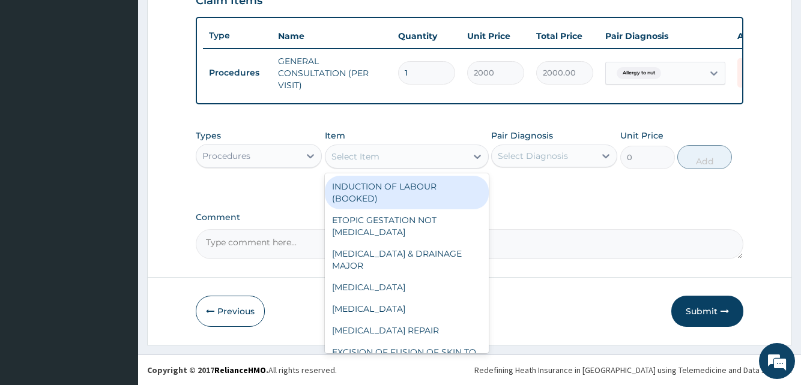
click at [288, 155] on div "Procedures" at bounding box center [247, 155] width 103 height 19
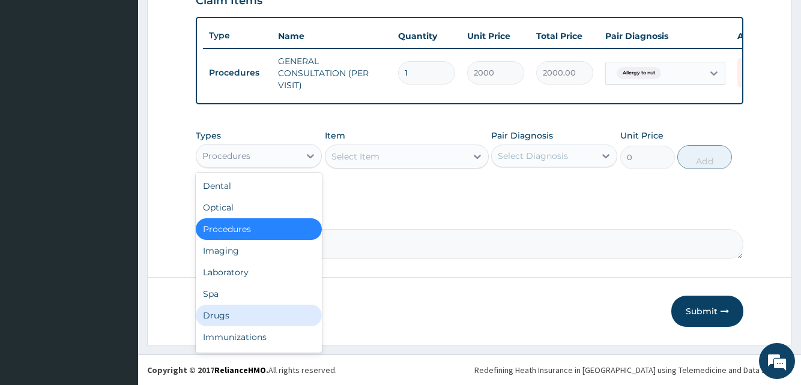
click at [233, 316] on div "Drugs" at bounding box center [259, 316] width 126 height 22
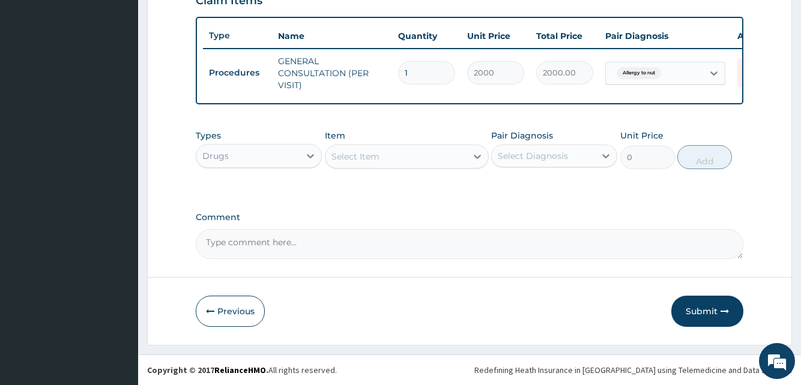
click at [377, 163] on div "Select Item" at bounding box center [395, 156] width 141 height 19
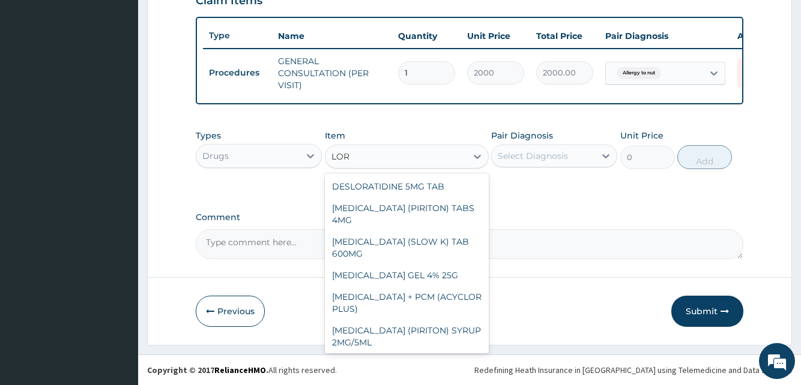
type input "LORA"
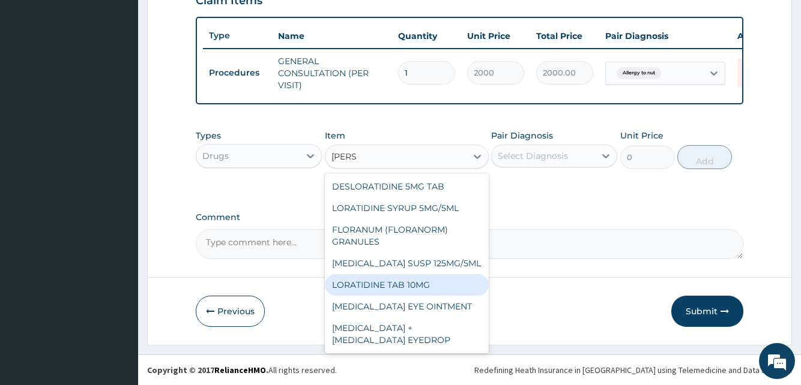
click at [402, 296] on div "LORATIDINE TAB 10MG" at bounding box center [407, 285] width 164 height 22
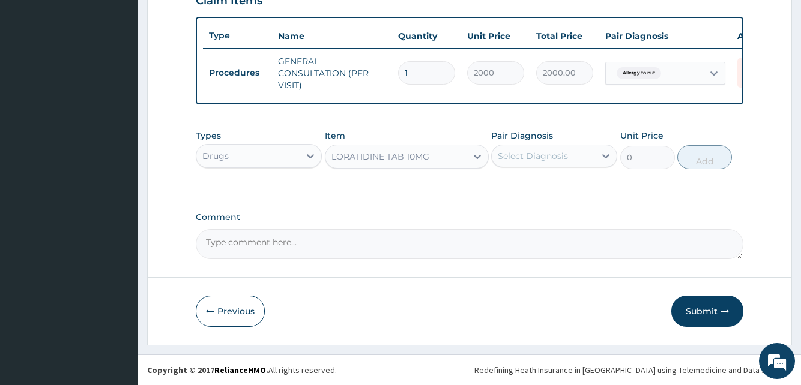
type input "30"
click at [559, 154] on div "Select Diagnosis" at bounding box center [533, 156] width 70 height 12
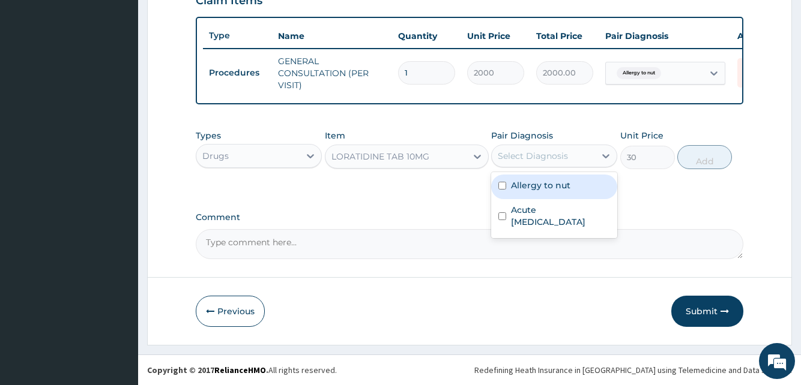
click at [523, 182] on label "Allergy to nut" at bounding box center [540, 185] width 59 height 12
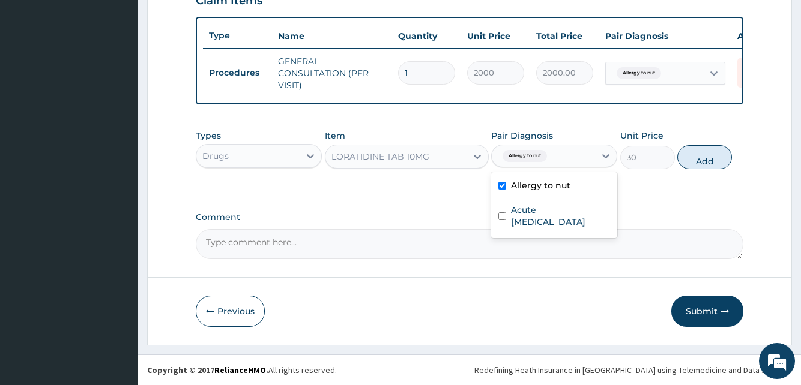
checkbox input "true"
click at [694, 160] on button "Add" at bounding box center [704, 157] width 55 height 24
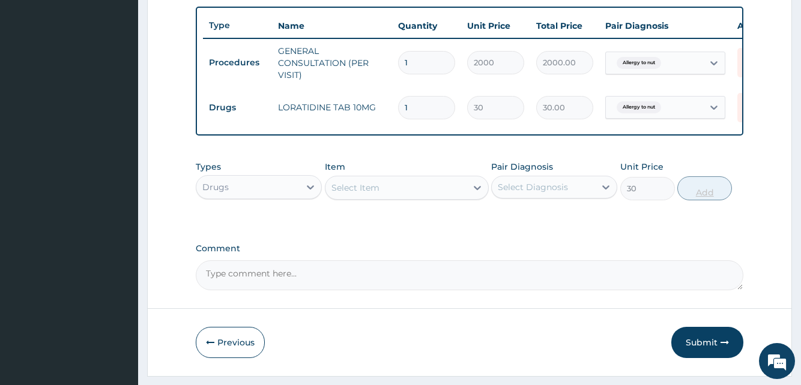
type input "0"
click at [420, 197] on div "Select Item" at bounding box center [395, 187] width 141 height 19
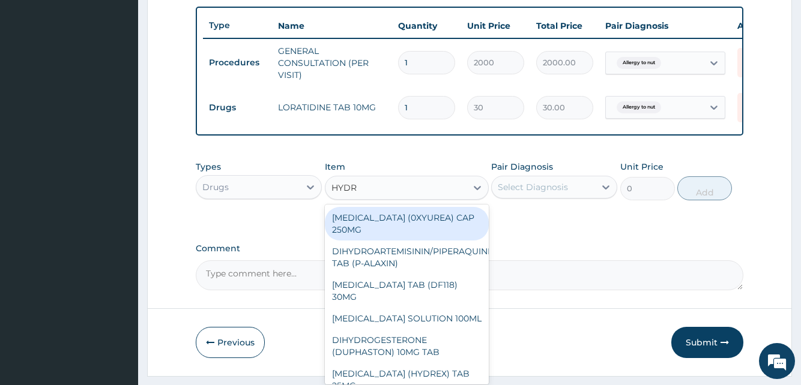
type input "HYDRO"
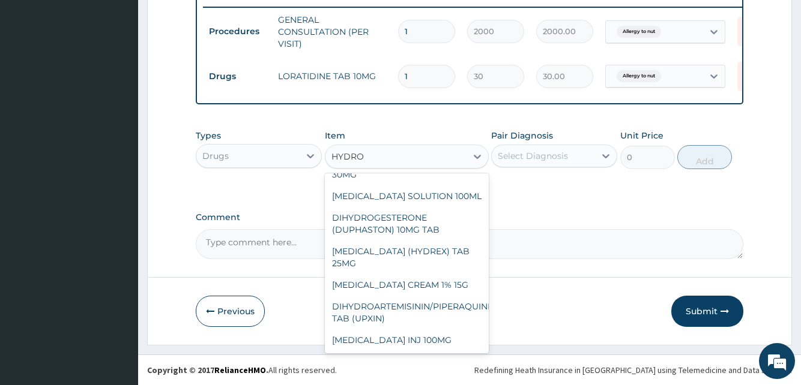
scroll to position [115, 0]
click at [434, 339] on div "HYDROCORTISONE INJ 100MG" at bounding box center [407, 341] width 164 height 22
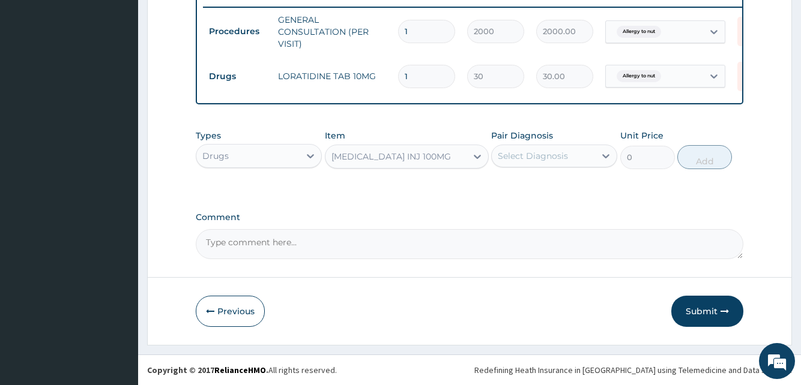
type input "400"
click at [558, 161] on div "Select Diagnosis" at bounding box center [533, 156] width 70 height 12
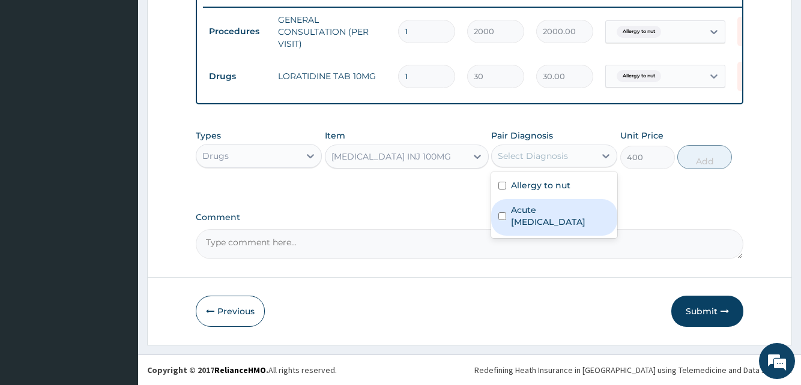
click at [543, 211] on label "Acute pelvic inflammatory disease" at bounding box center [560, 216] width 99 height 24
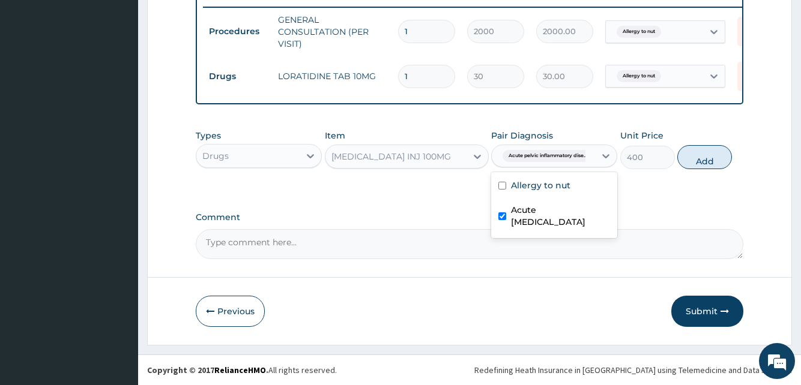
checkbox input "true"
click at [705, 157] on button "Add" at bounding box center [704, 157] width 55 height 24
type input "0"
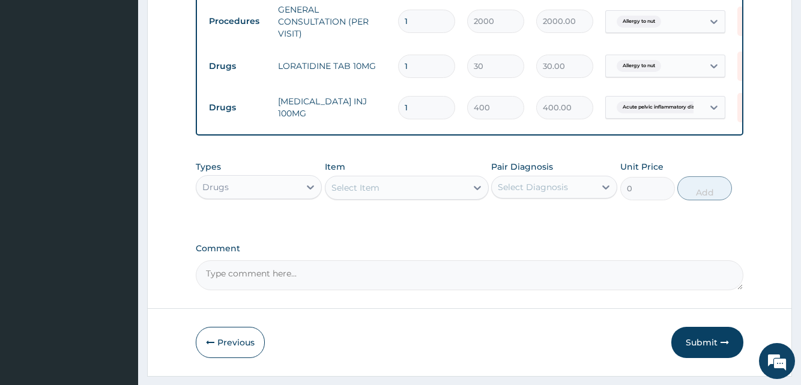
click at [438, 192] on div "Select Item" at bounding box center [395, 187] width 141 height 19
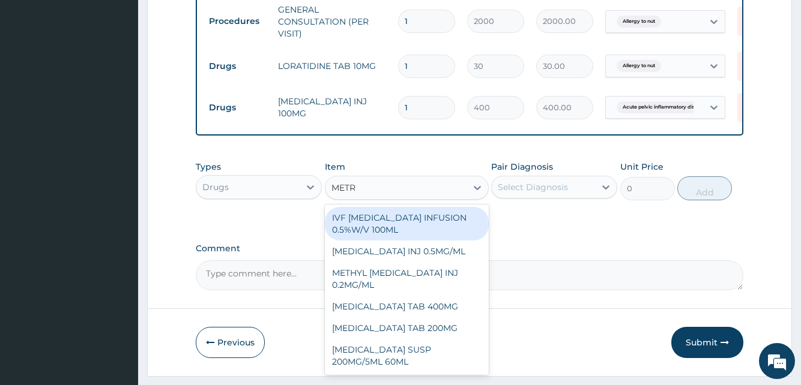
type input "METRO"
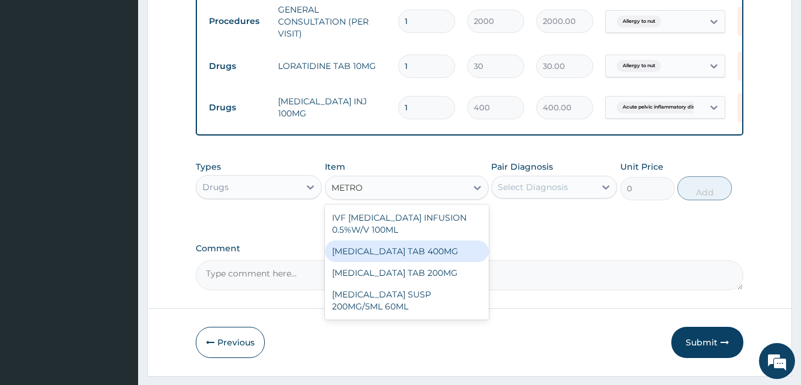
click at [425, 262] on div "METRONIDAZOLE TAB 400MG" at bounding box center [407, 252] width 164 height 22
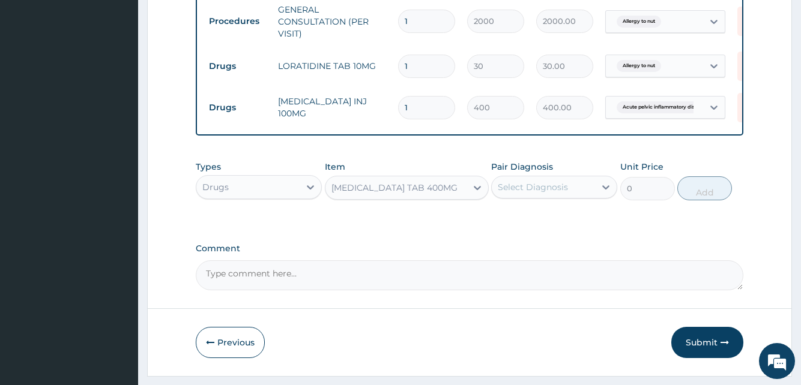
type input "20"
click at [562, 193] on div "Select Diagnosis" at bounding box center [533, 187] width 70 height 12
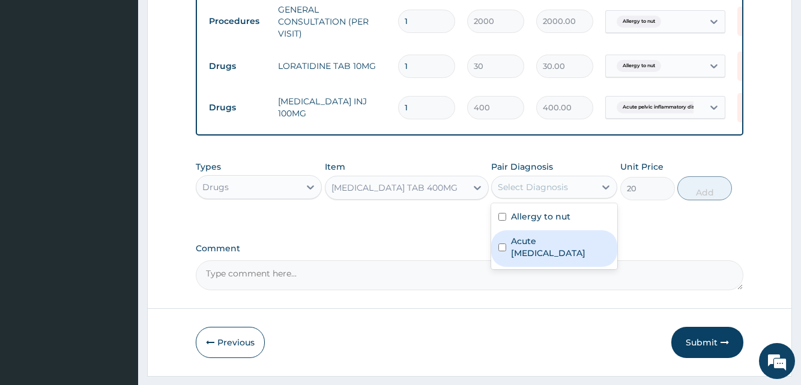
click at [541, 254] on label "Acute pelvic inflammatory disease" at bounding box center [560, 247] width 99 height 24
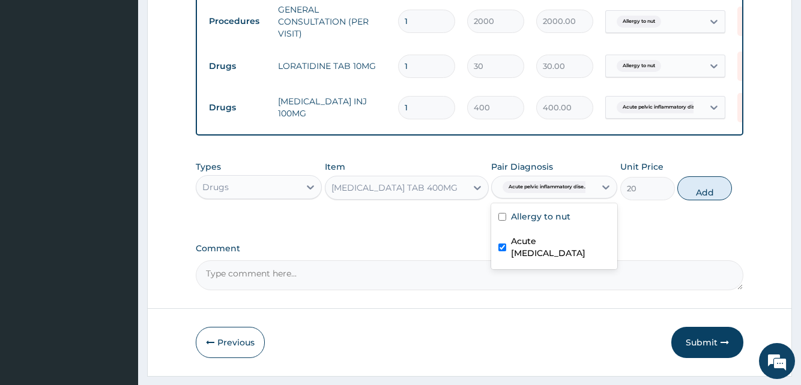
checkbox input "true"
click at [706, 199] on button "Add" at bounding box center [704, 188] width 55 height 24
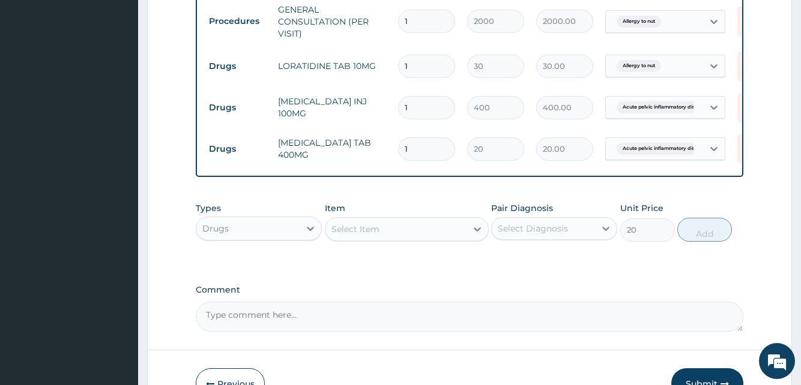
type input "0"
click at [433, 61] on input "1" at bounding box center [426, 66] width 57 height 23
type input "10"
type input "300.00"
type input "10"
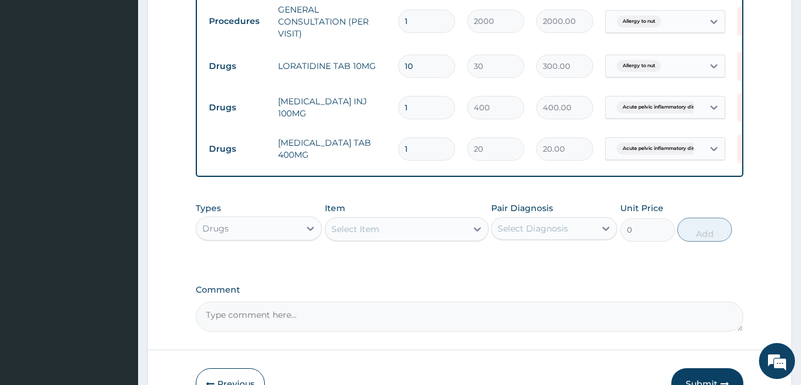
click at [421, 149] on input "1" at bounding box center [426, 148] width 57 height 23
type input "0.00"
type input "2"
type input "40.00"
type input "20"
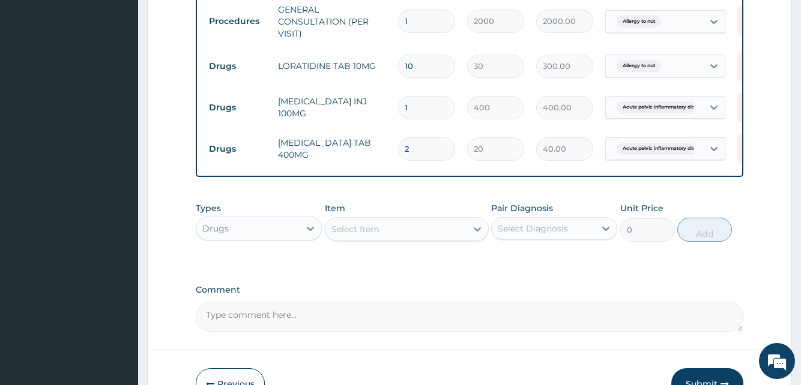
type input "400.00"
type input "20"
click at [451, 239] on div "Select Item" at bounding box center [395, 229] width 141 height 19
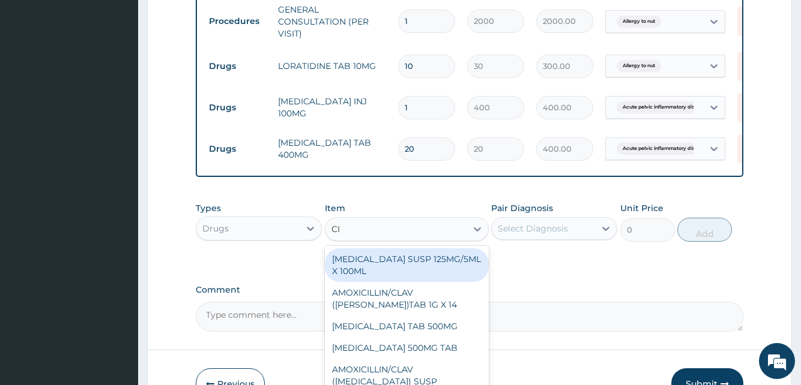
type input "CIP"
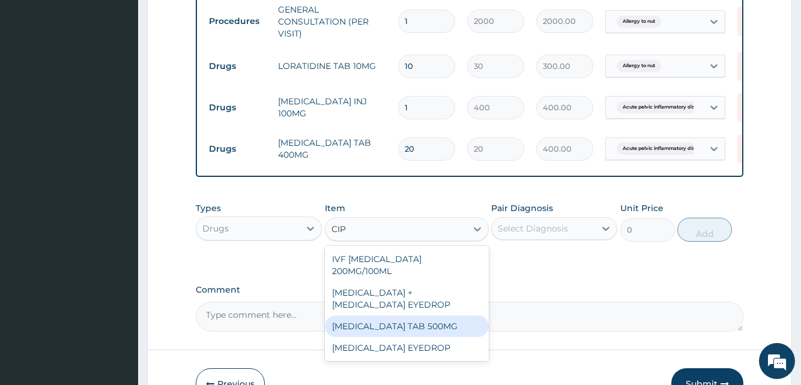
click at [394, 329] on div "CIPROFLOXACIN TAB 500MG" at bounding box center [407, 327] width 164 height 22
type input "50"
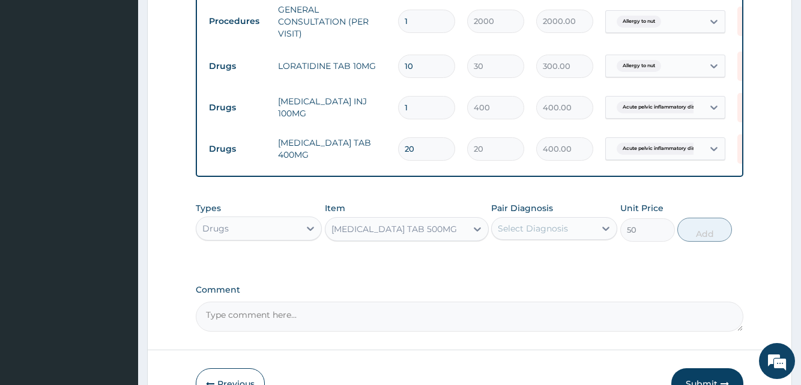
click at [566, 235] on div "Select Diagnosis" at bounding box center [533, 229] width 70 height 12
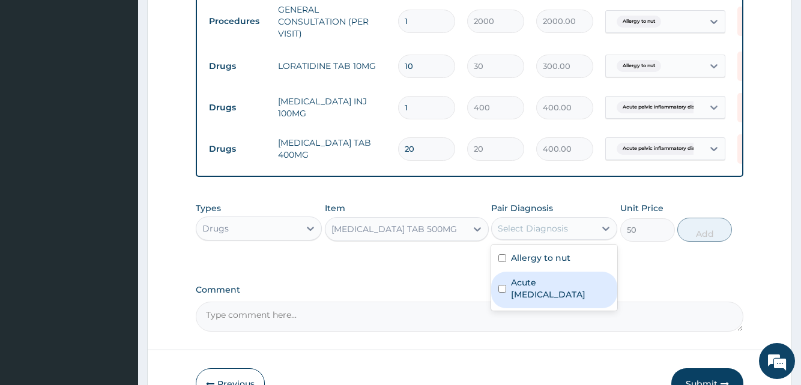
click at [540, 289] on label "Acute pelvic inflammatory disease" at bounding box center [560, 289] width 99 height 24
checkbox input "true"
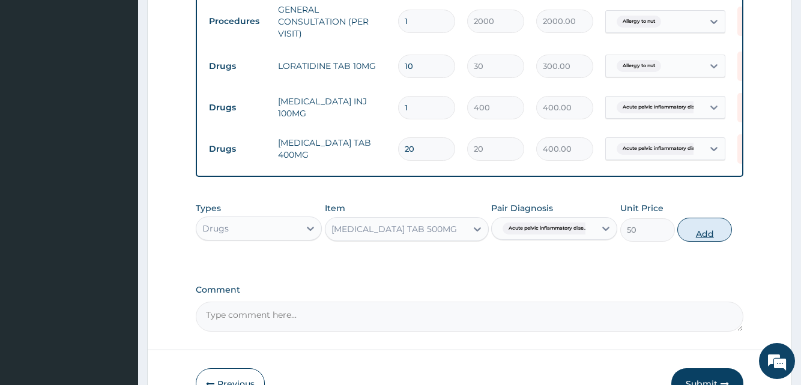
click at [694, 237] on button "Add" at bounding box center [704, 230] width 55 height 24
type input "0"
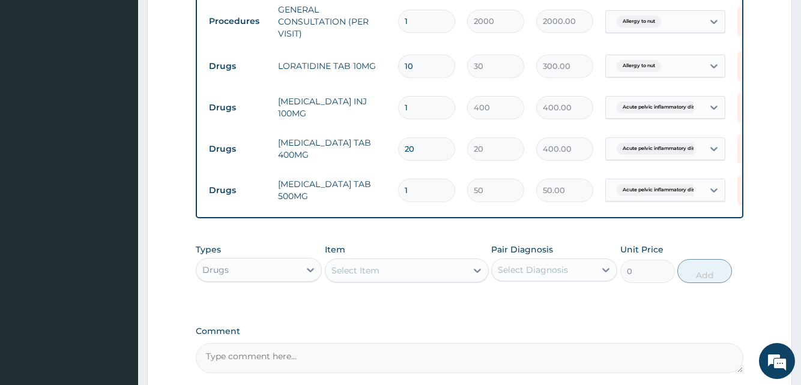
type input "10"
type input "500.00"
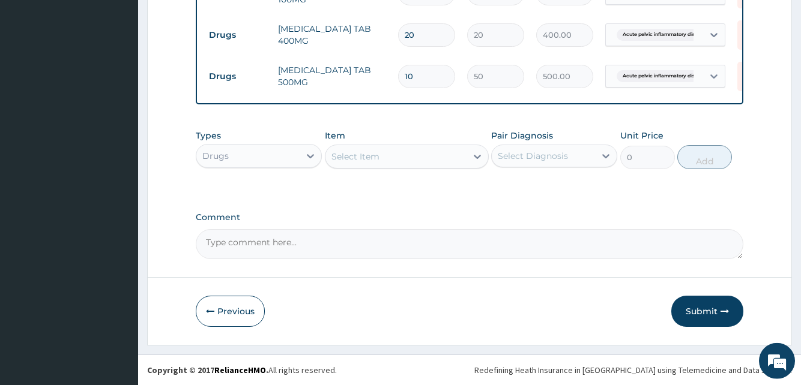
scroll to position [606, 0]
drag, startPoint x: 806, startPoint y: 376, endPoint x: 722, endPoint y: 335, distance: 93.7
type input "10"
click at [695, 309] on button "Submit" at bounding box center [707, 311] width 72 height 31
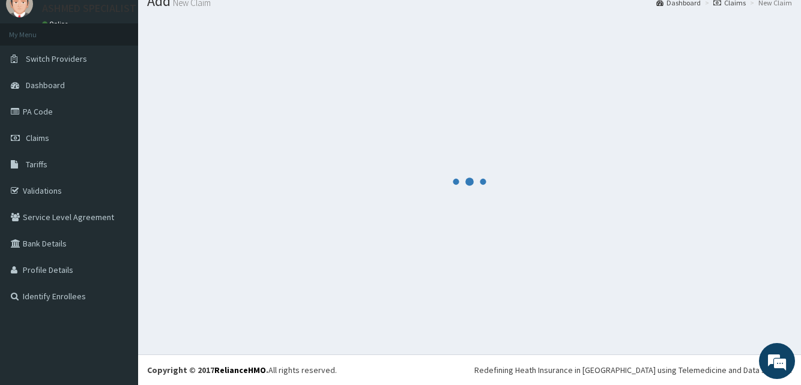
scroll to position [46, 0]
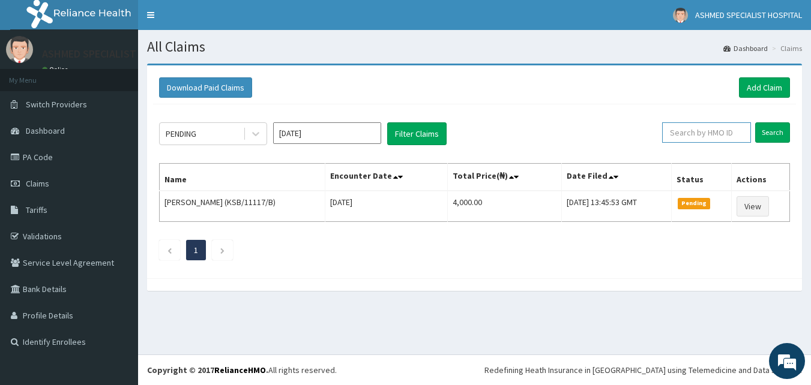
click at [715, 134] on input "text" at bounding box center [706, 132] width 89 height 20
type input "PFM/10044"
click at [776, 130] on input "Search" at bounding box center [772, 132] width 35 height 20
